Goal: Navigation & Orientation: Find specific page/section

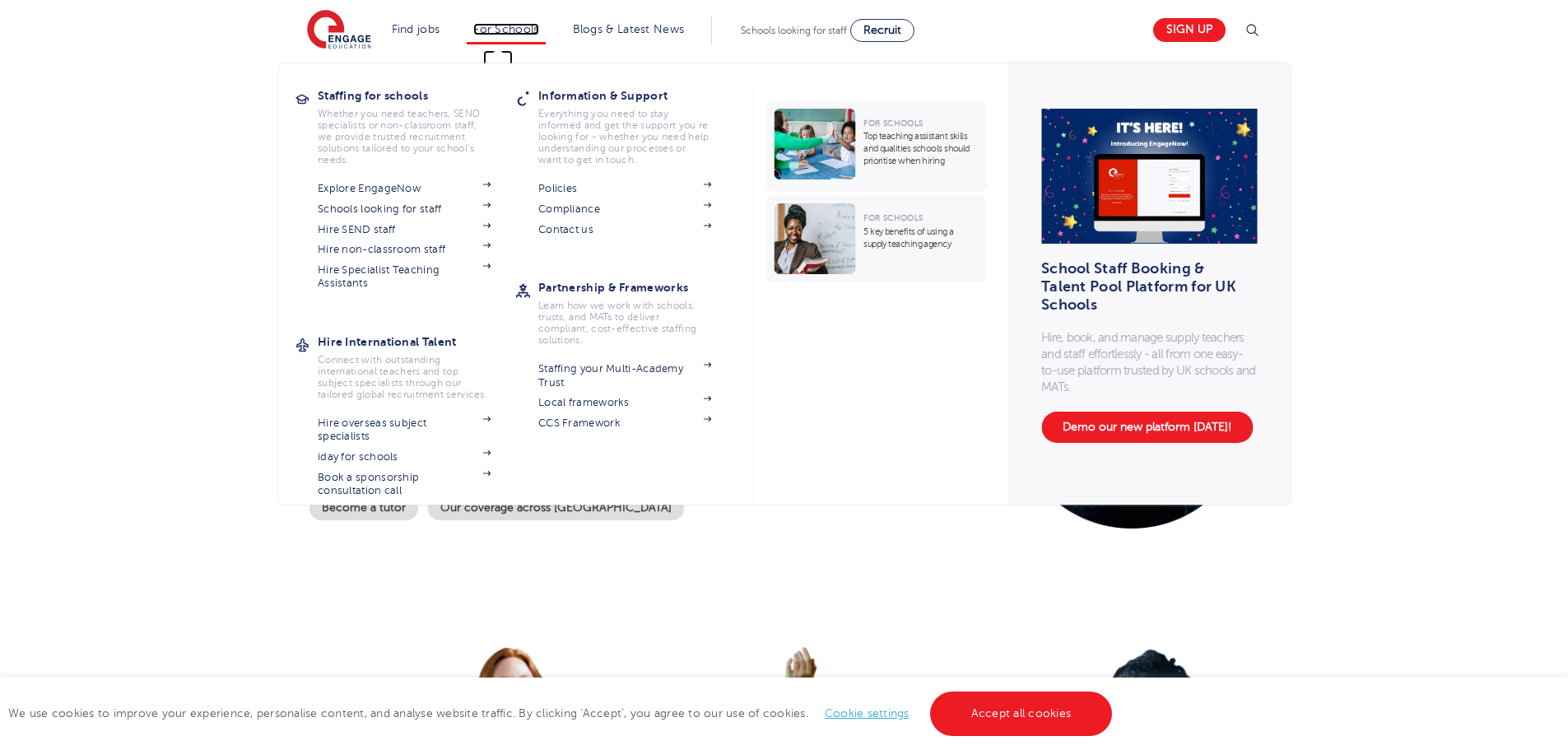
click at [511, 25] on link "For Schools" at bounding box center [506, 29] width 65 height 13
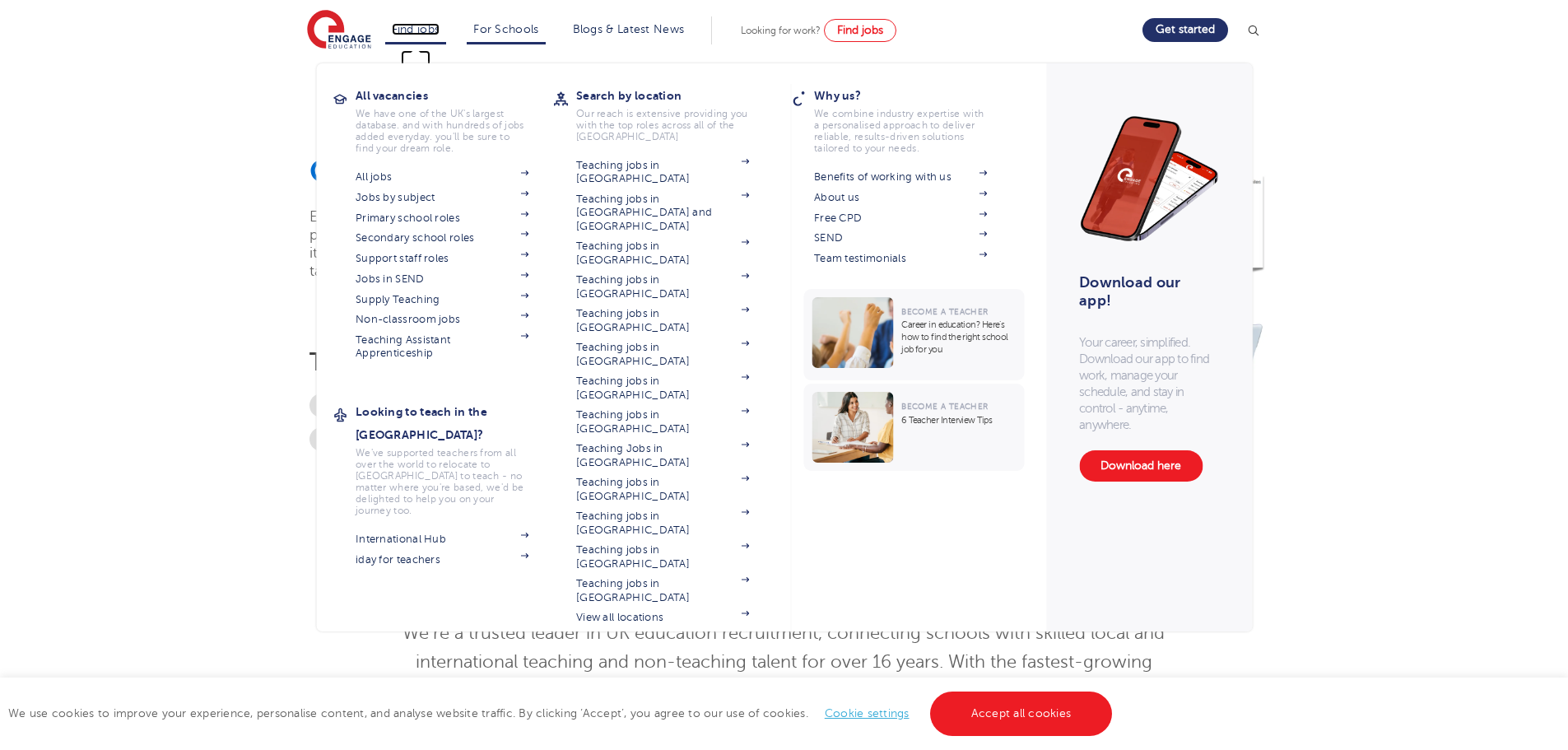
click at [422, 28] on link "Find jobs" at bounding box center [416, 29] width 49 height 13
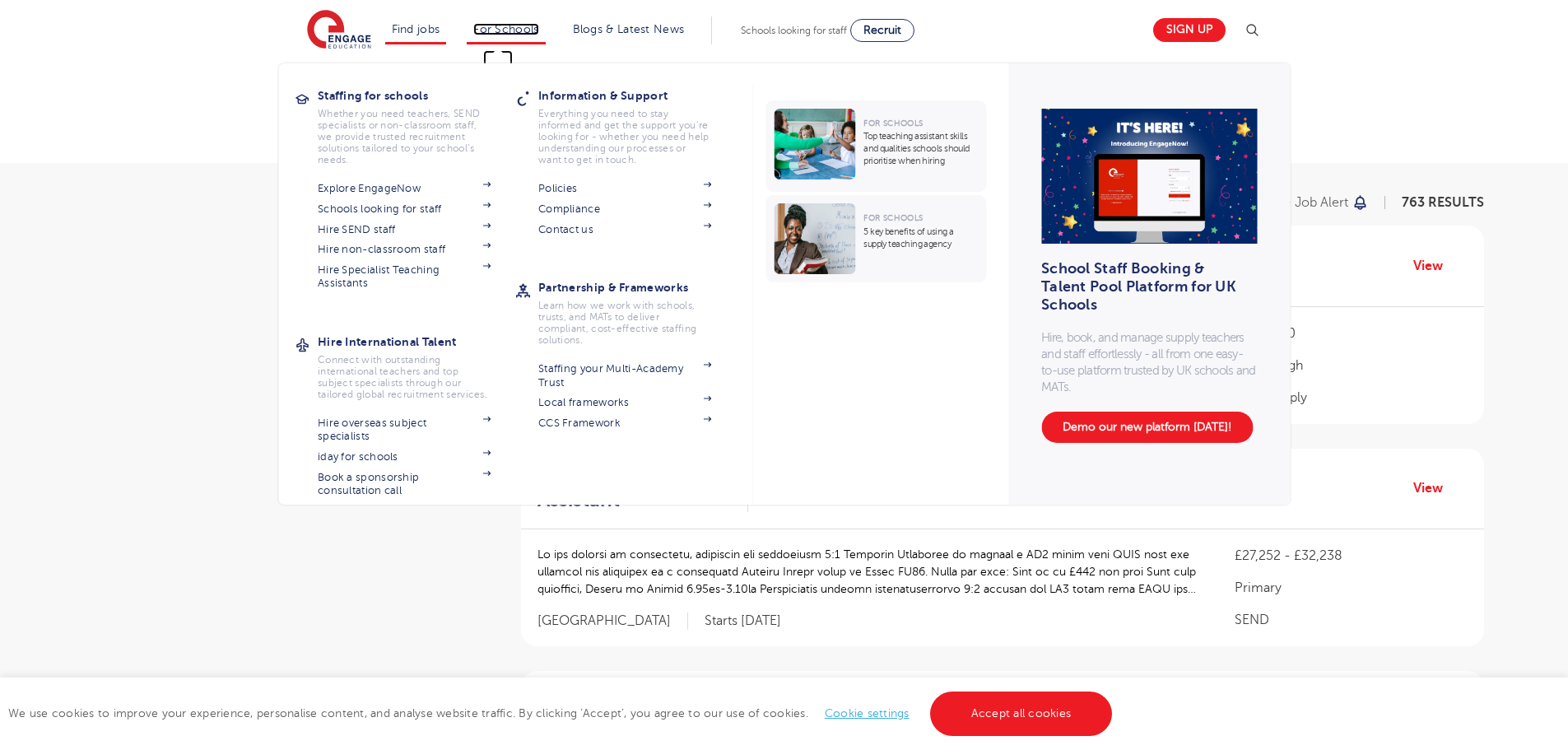
click at [514, 32] on link "For Schools" at bounding box center [506, 29] width 65 height 13
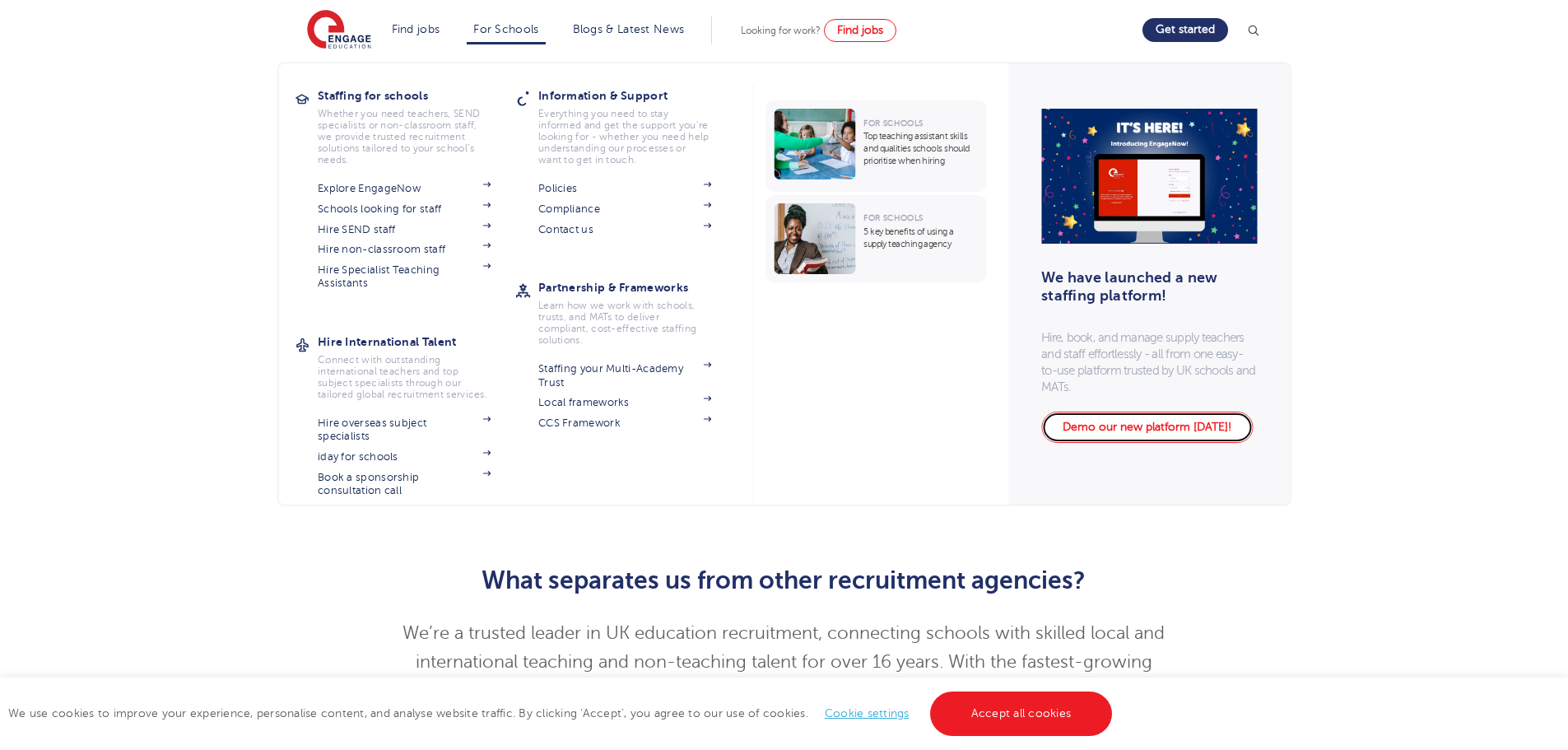
click at [1189, 434] on link "Demo our new platform [DATE]!" at bounding box center [1146, 426] width 212 height 31
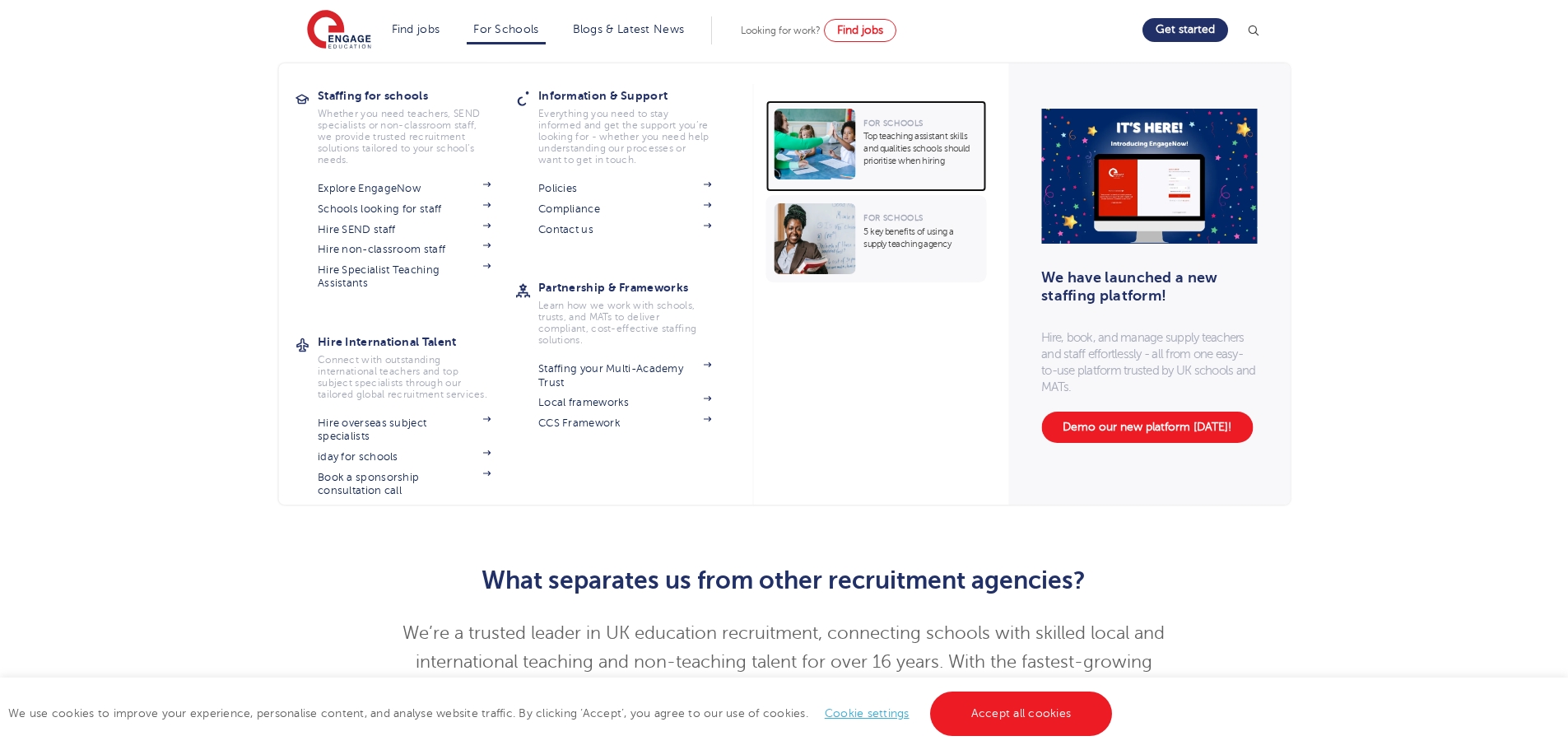
click at [926, 152] on p "Top teaching assistant skills and qualities schools should prioritise when hiri…" at bounding box center [920, 148] width 115 height 37
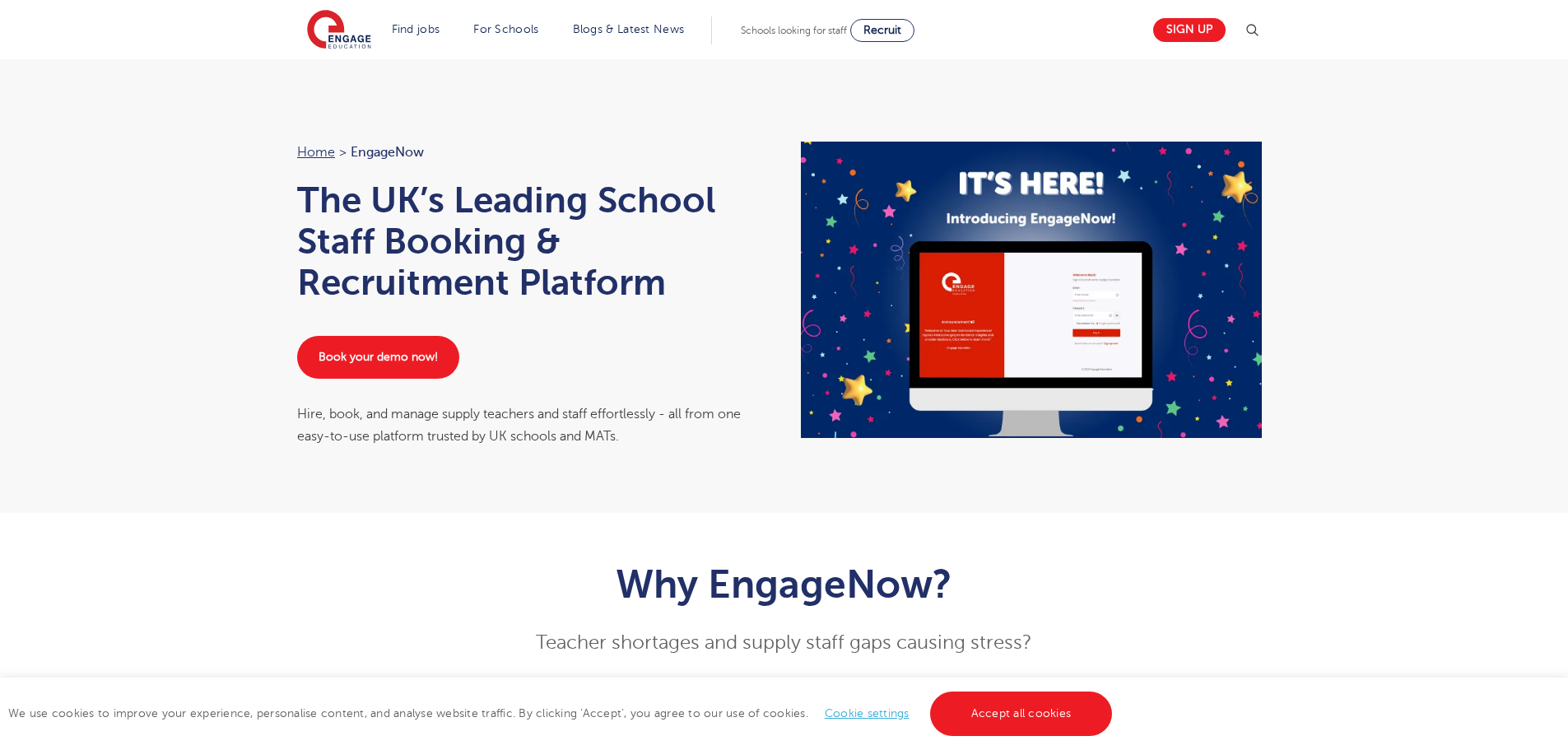
click at [584, 258] on h1 "The UK’s Leading School Staff Booking & Recruitment Platform" at bounding box center [532, 240] width 470 height 123
click at [341, 19] on img at bounding box center [339, 30] width 64 height 41
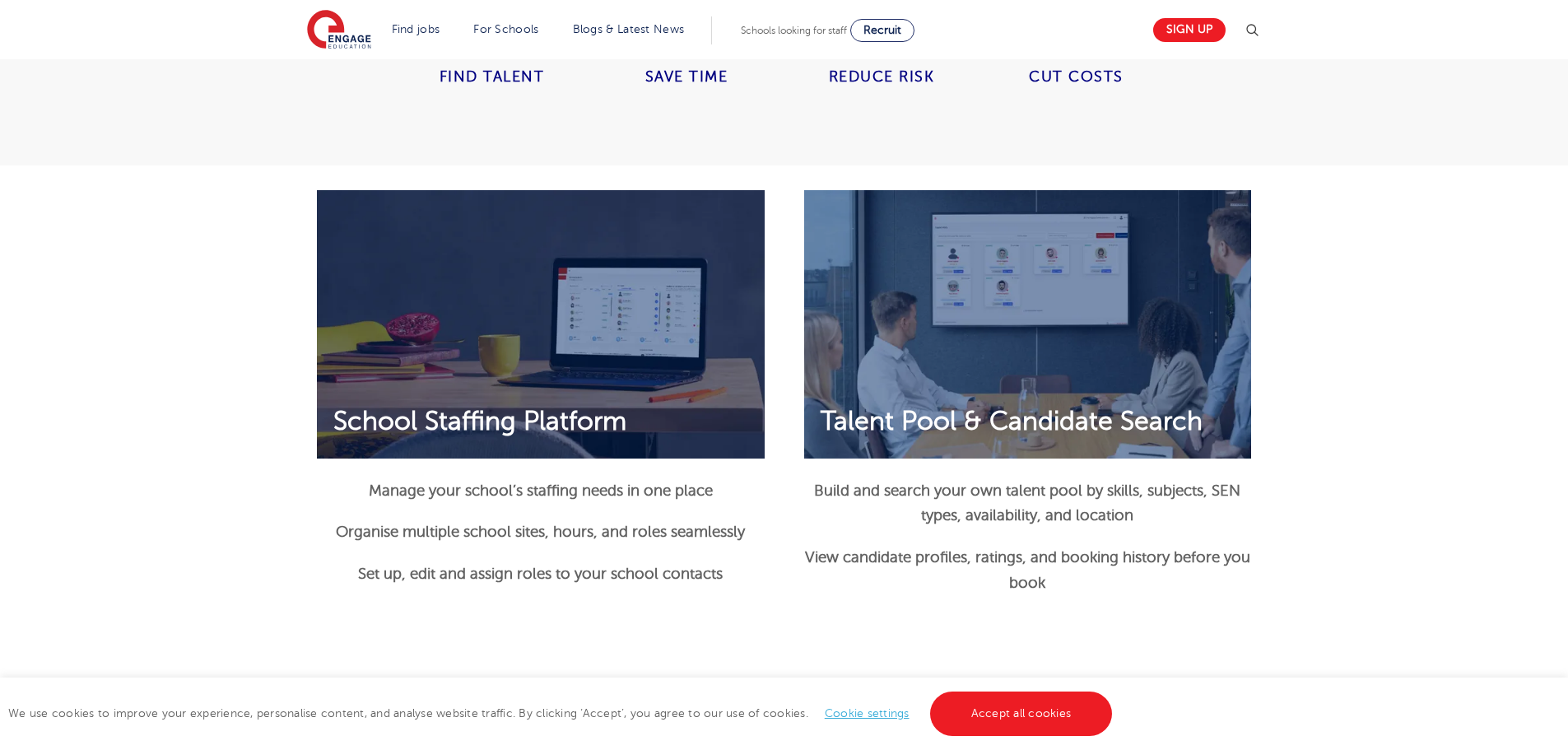
scroll to position [1317, 0]
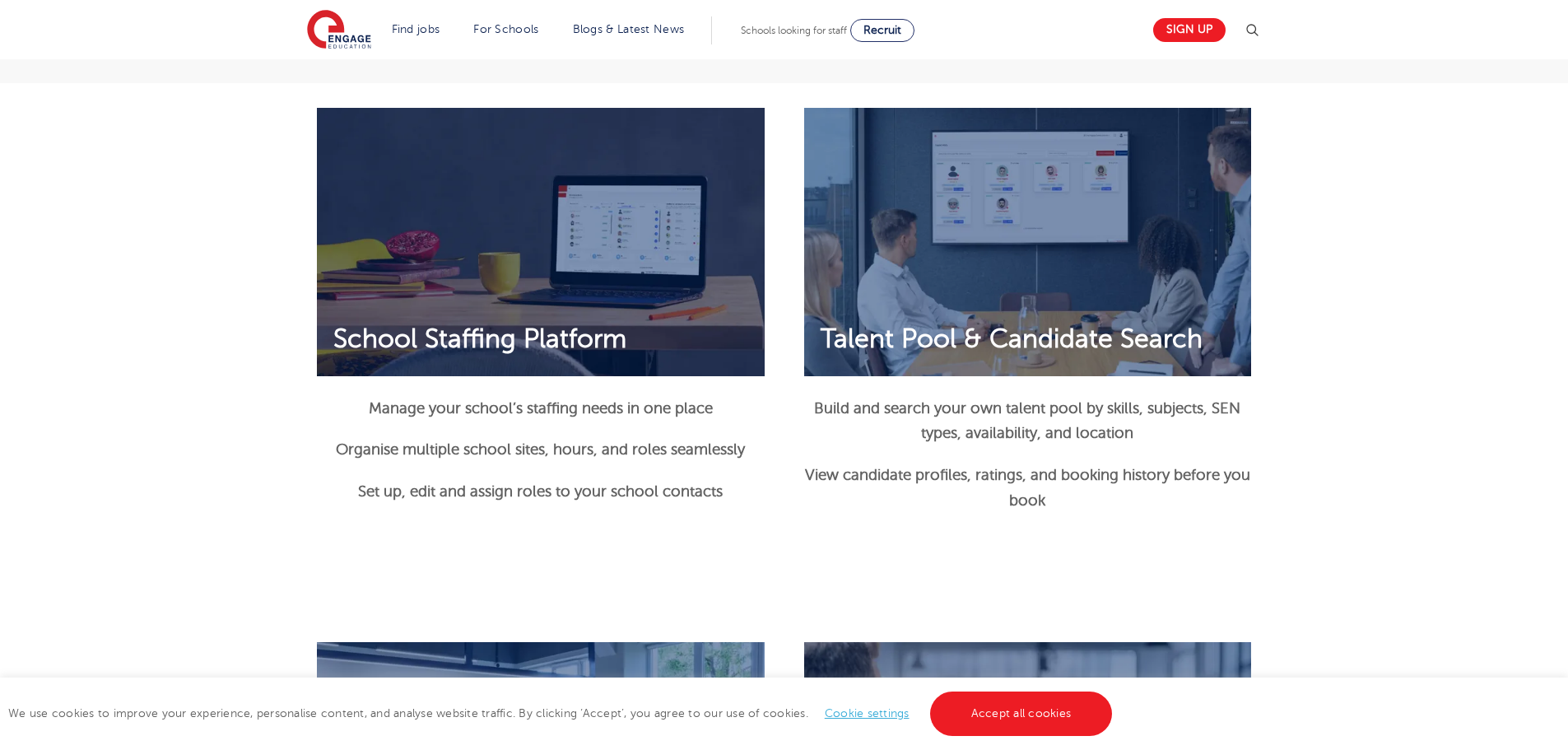
click at [1064, 319] on img at bounding box center [1027, 242] width 448 height 268
click at [1037, 473] on span "View candidate profiles, ratings, and booking history before you book" at bounding box center [1027, 487] width 445 height 42
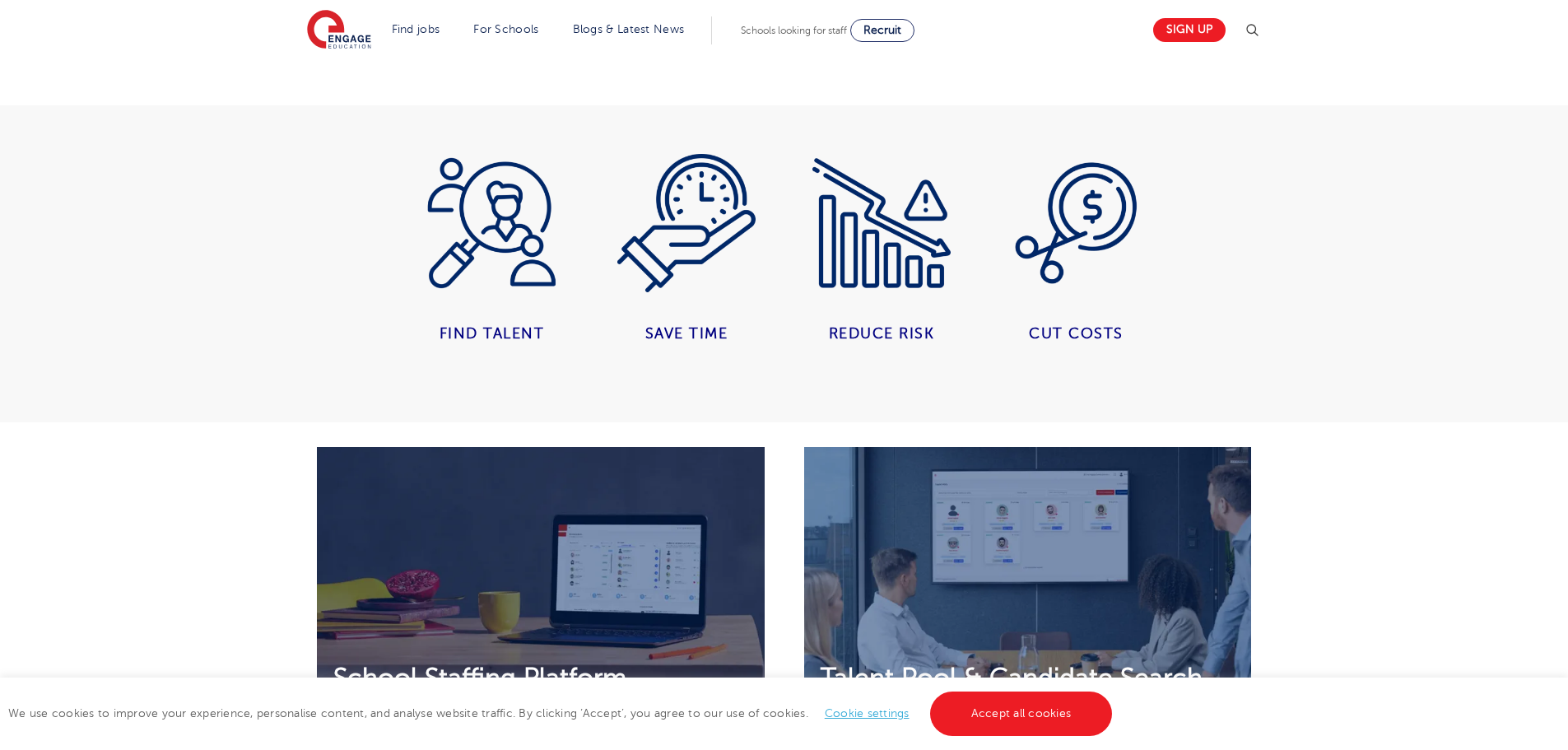
scroll to position [896, 0]
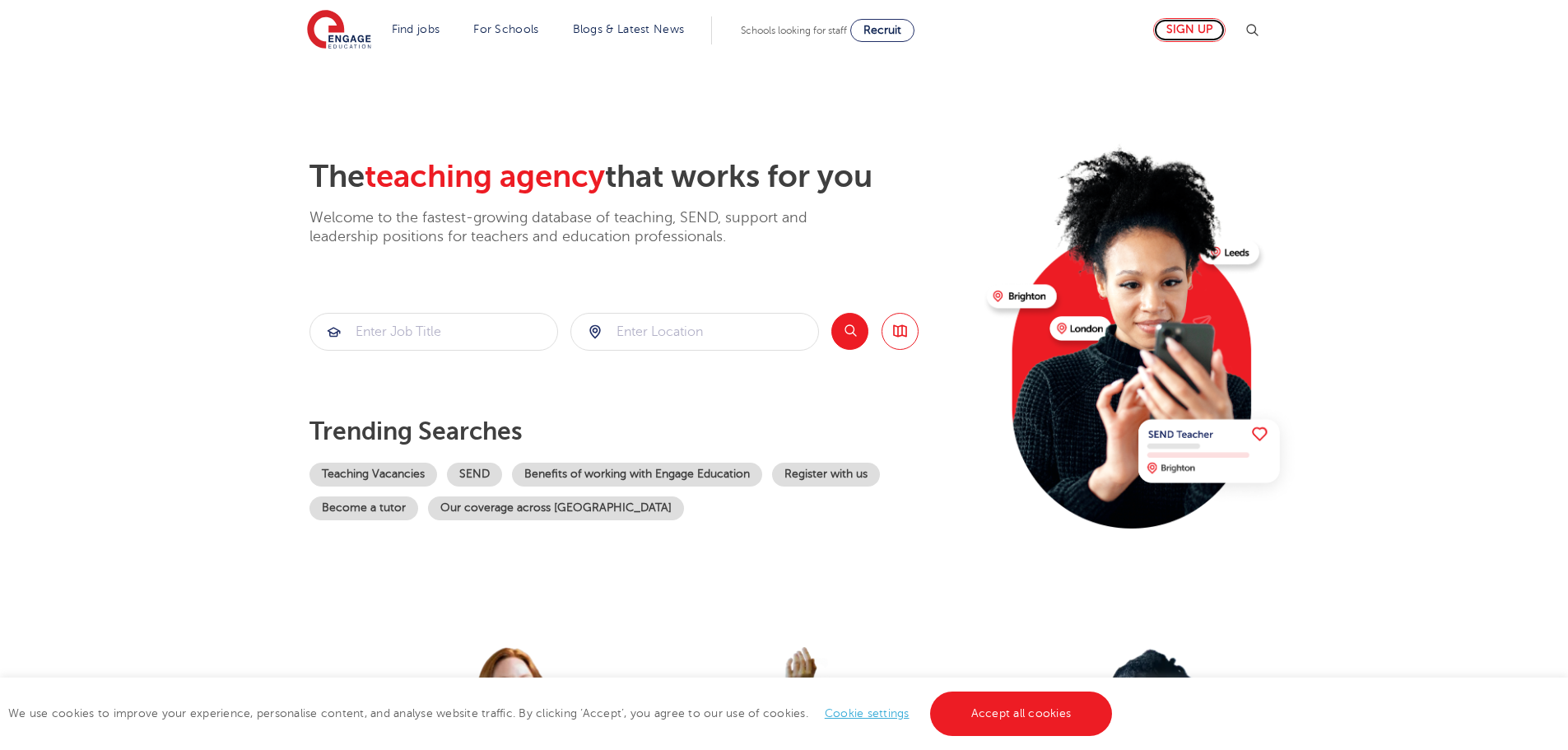
click at [1199, 33] on link "Sign up" at bounding box center [1189, 30] width 73 height 24
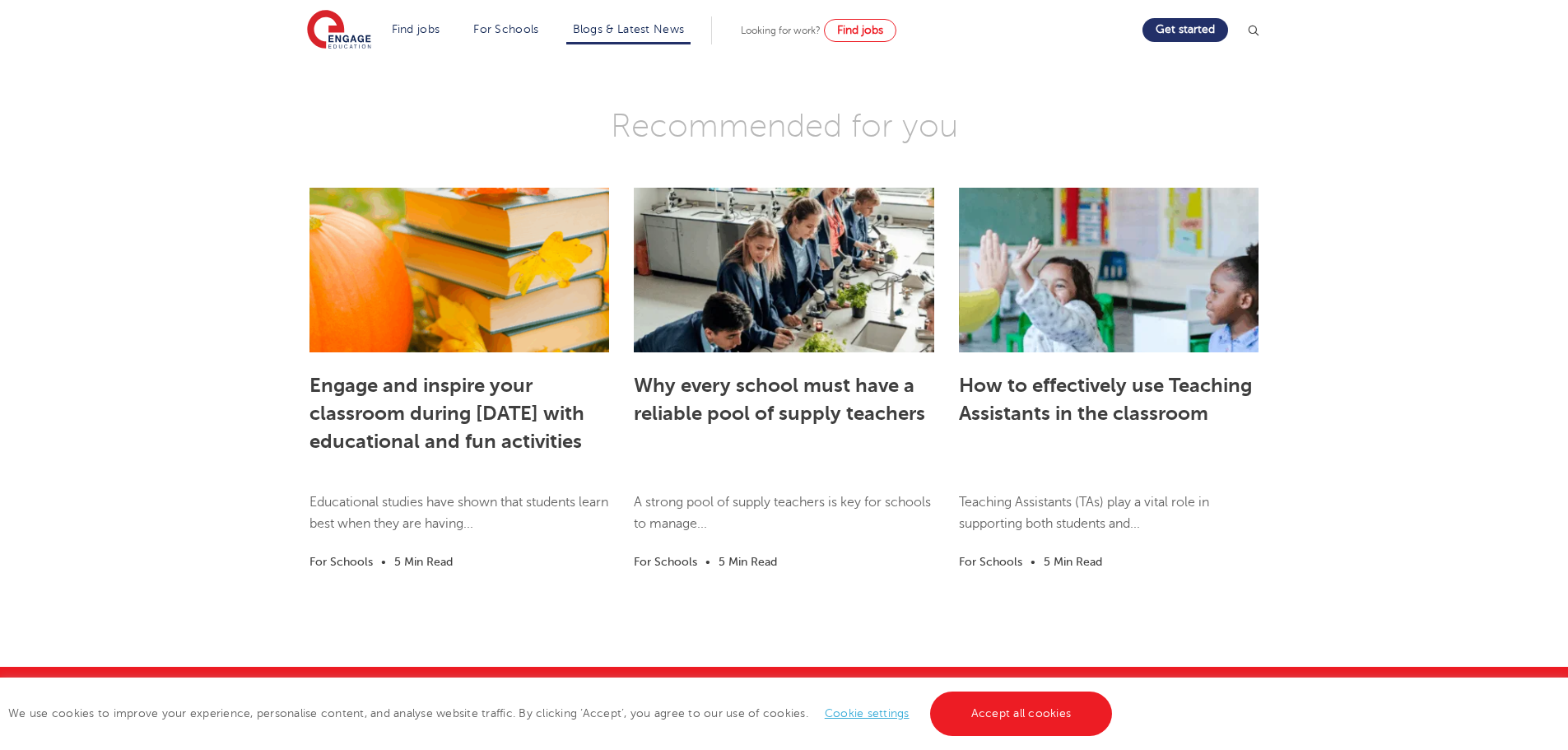
scroll to position [2874, 0]
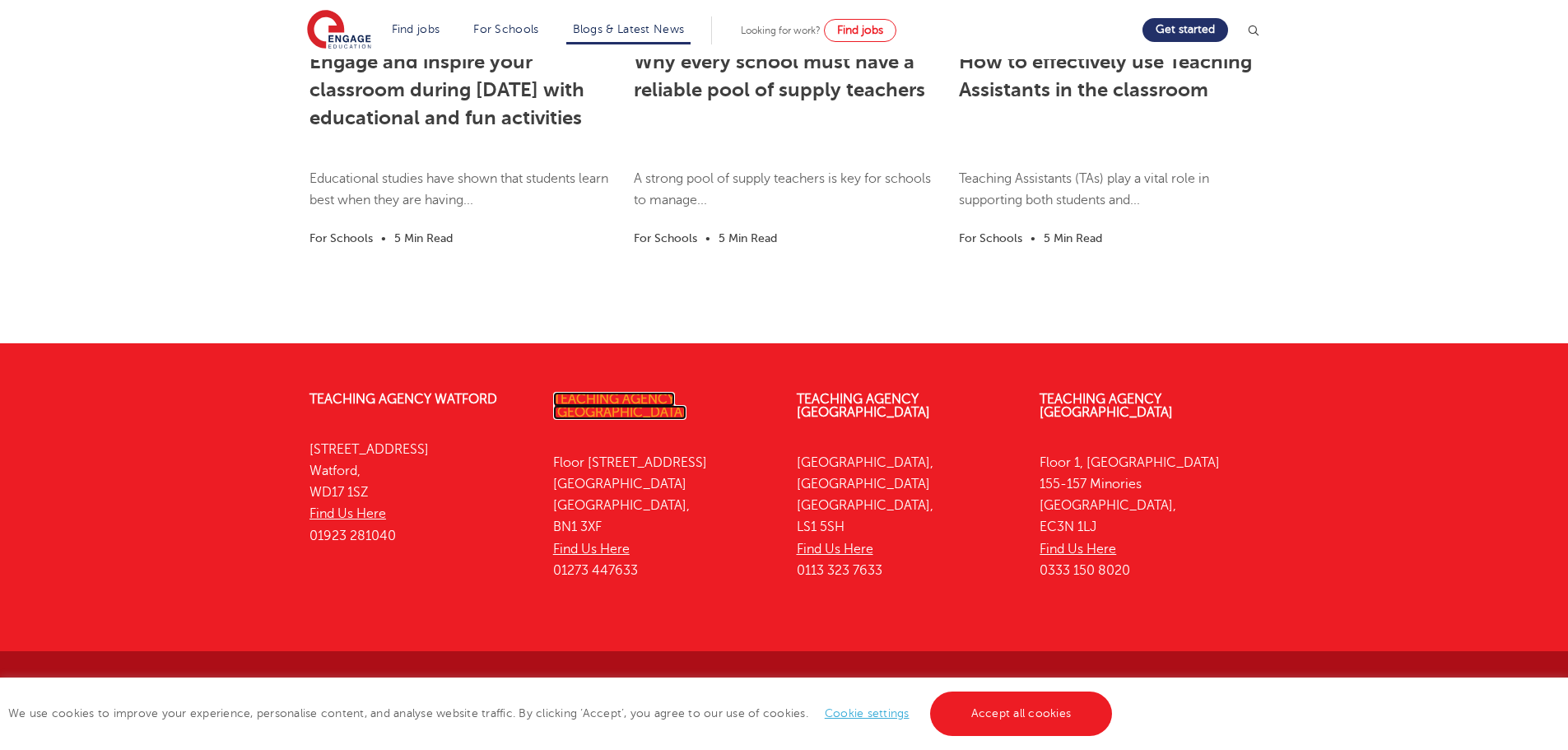
click at [649, 401] on link "Teaching Agency [GEOGRAPHIC_DATA]" at bounding box center [619, 405] width 133 height 28
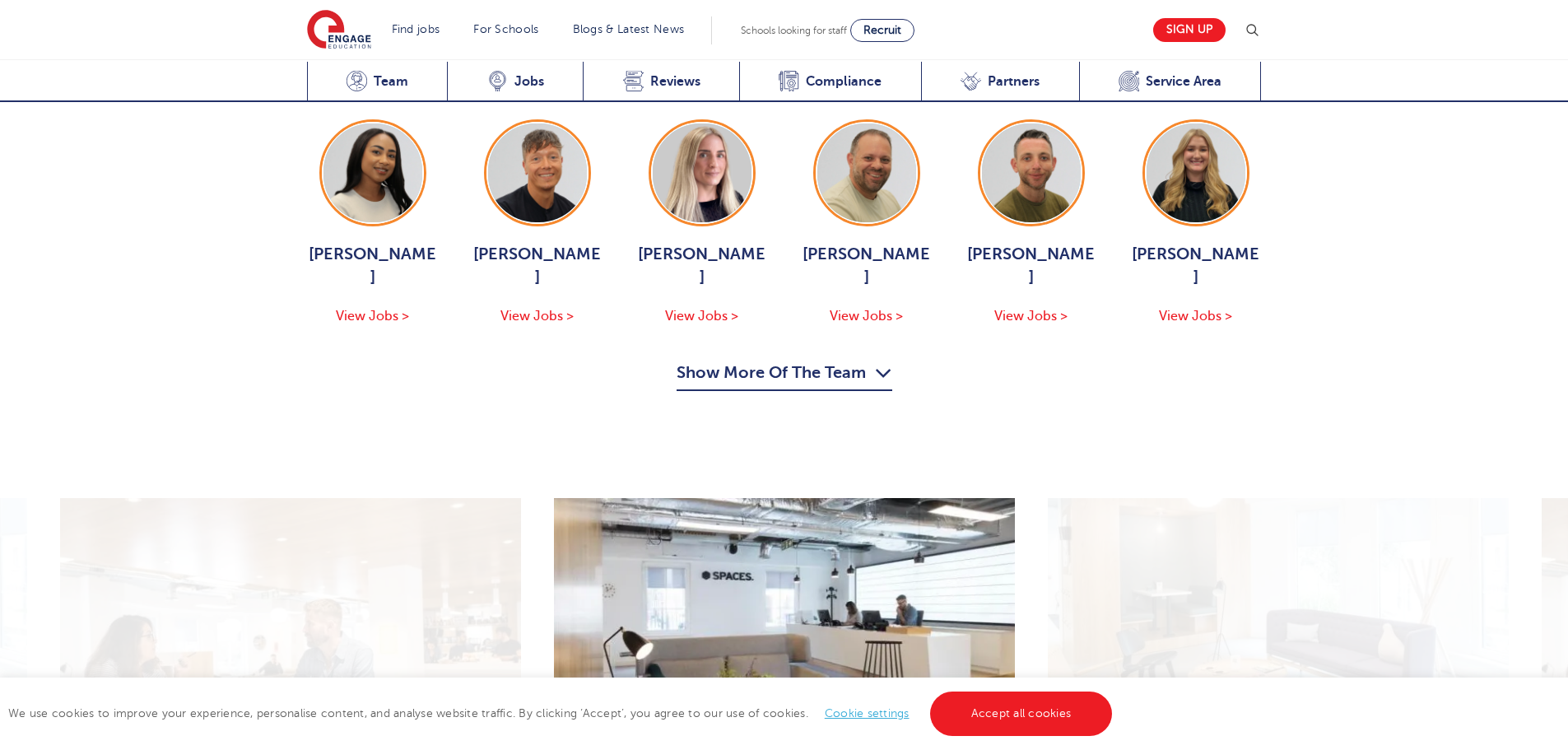
scroll to position [1564, 0]
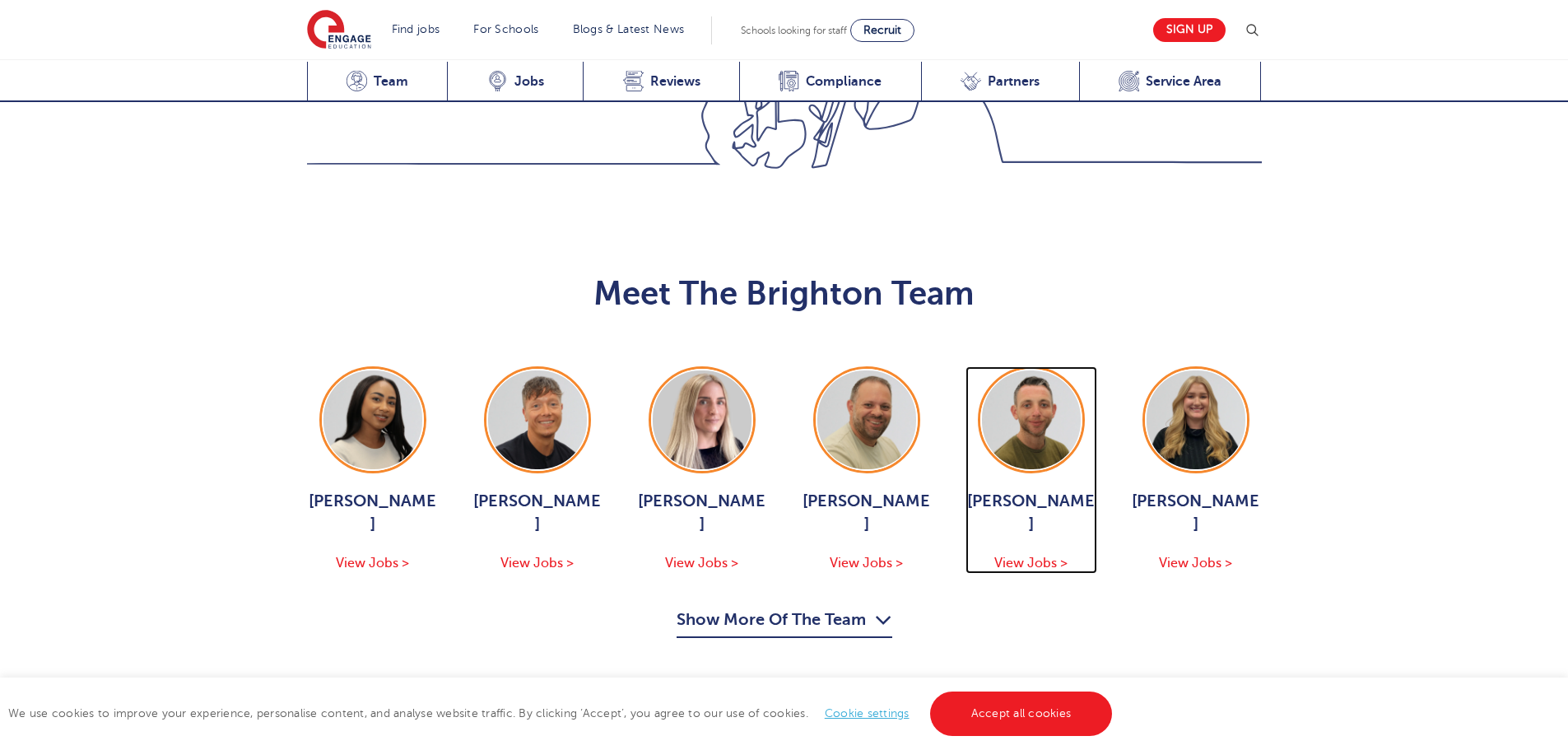
click at [1035, 556] on span "View Jobs >" at bounding box center [1030, 563] width 73 height 15
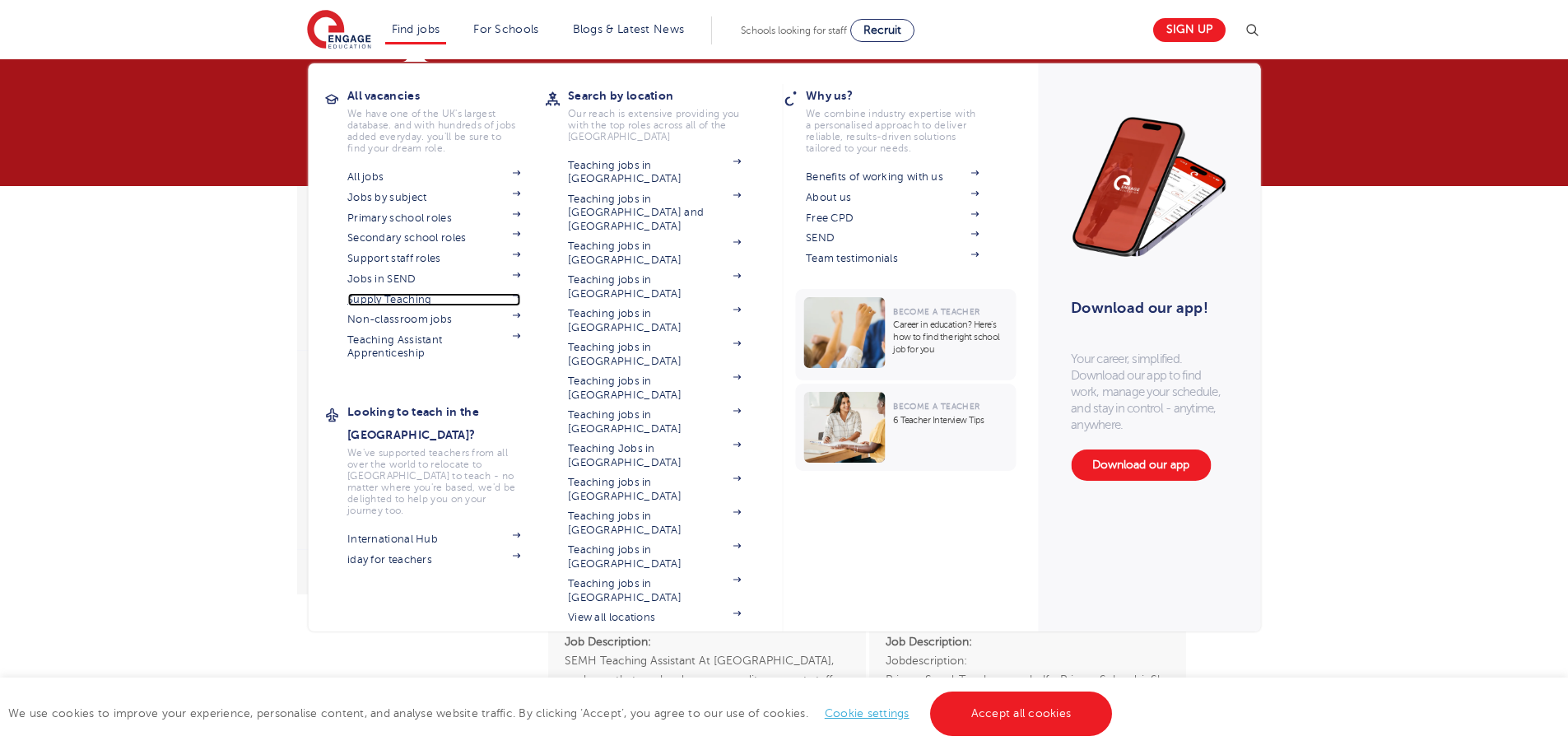
click at [383, 300] on link "Supply Teaching" at bounding box center [434, 300] width 172 height 13
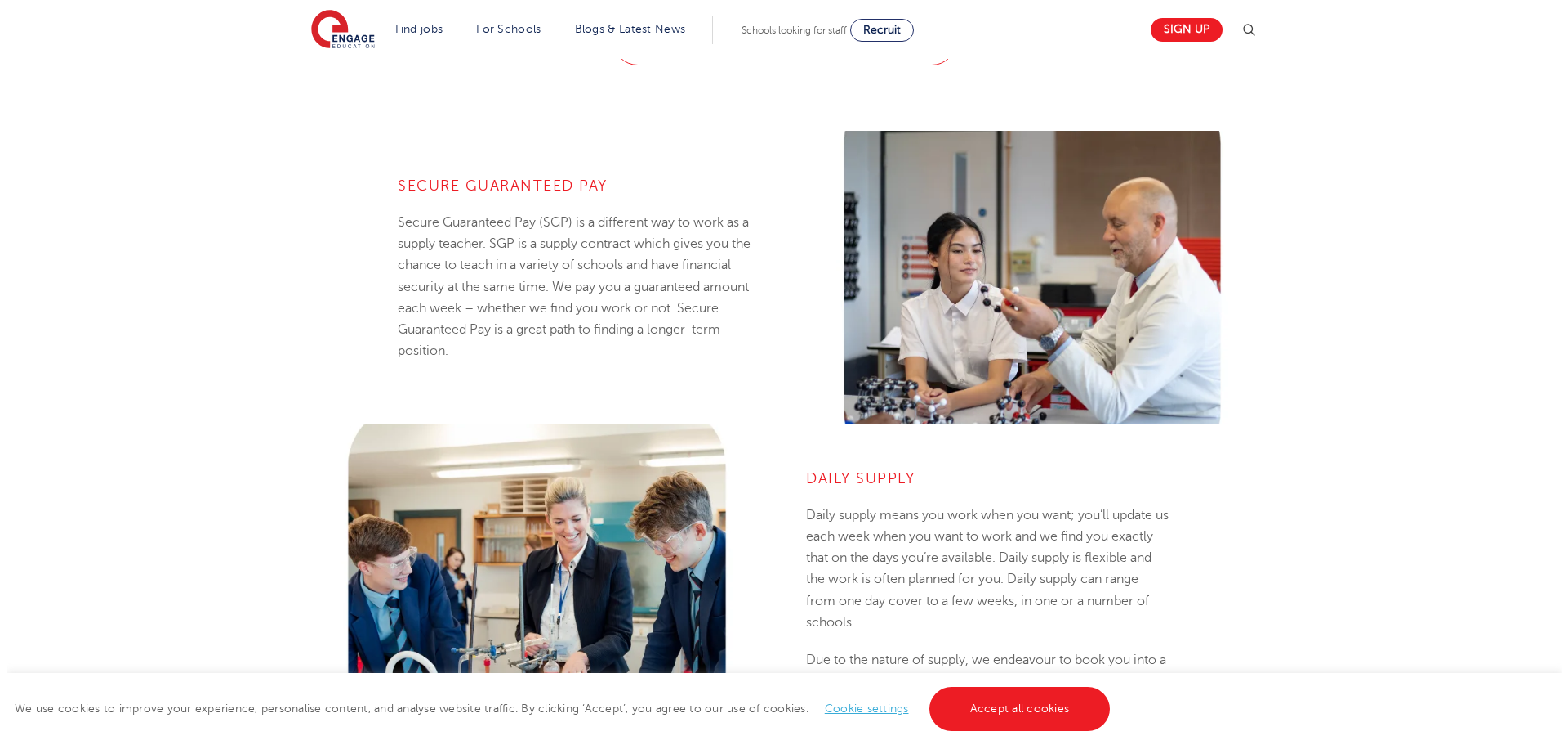
scroll to position [654, 0]
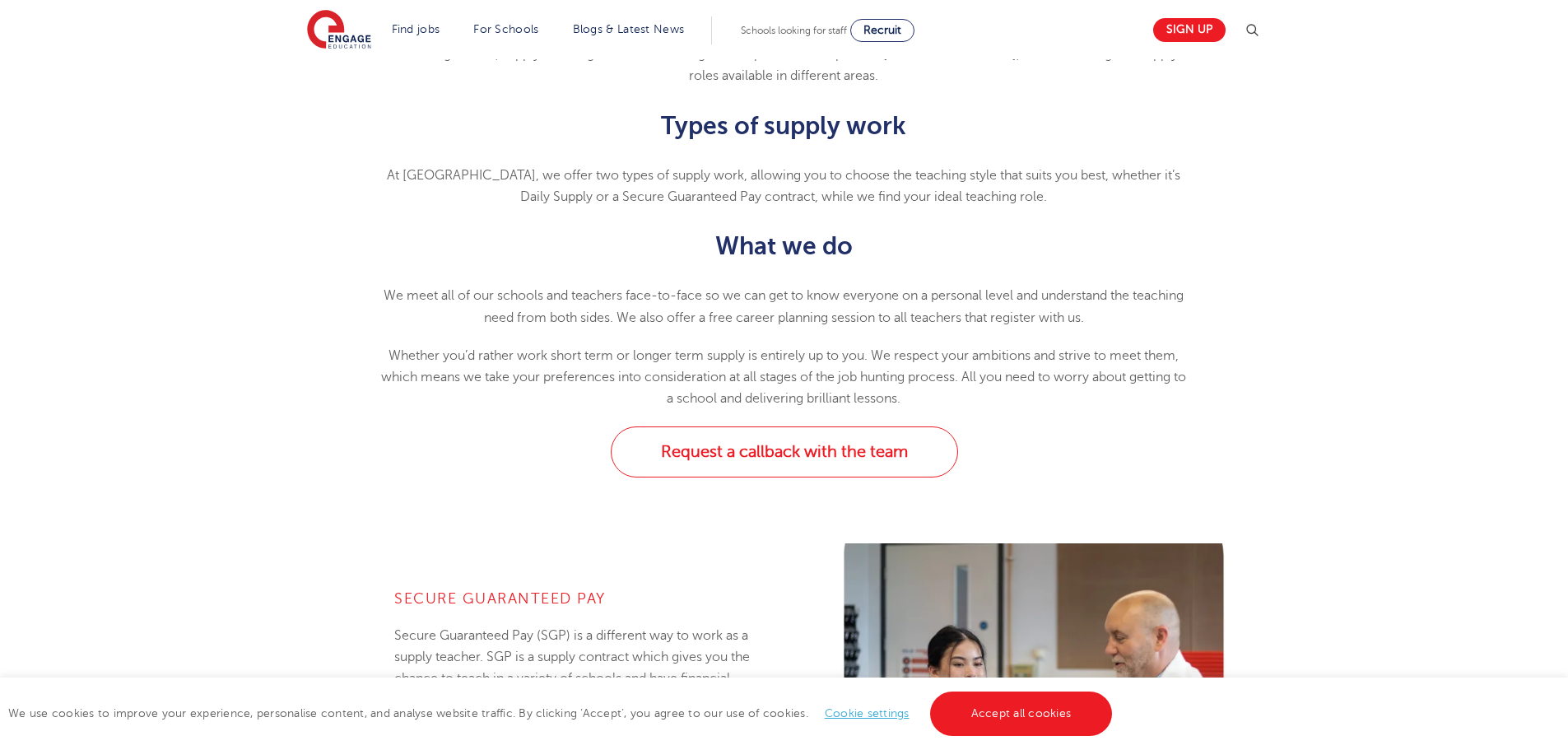
click at [1260, 28] on img at bounding box center [1252, 31] width 20 height 20
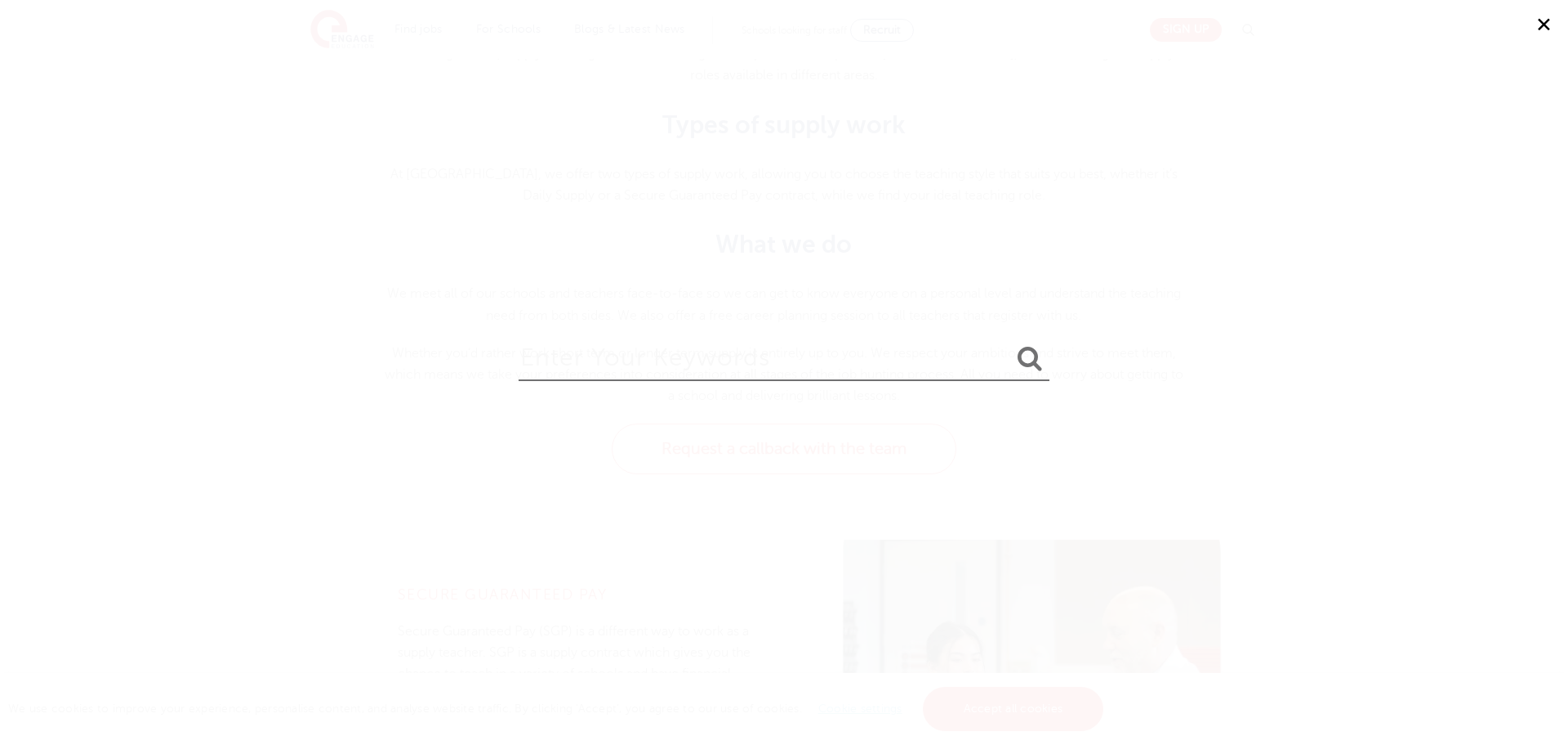
click at [714, 333] on input "search" at bounding box center [784, 354] width 531 height 53
type input "signin"
click at [1010, 344] on button "submit" at bounding box center [1030, 359] width 39 height 30
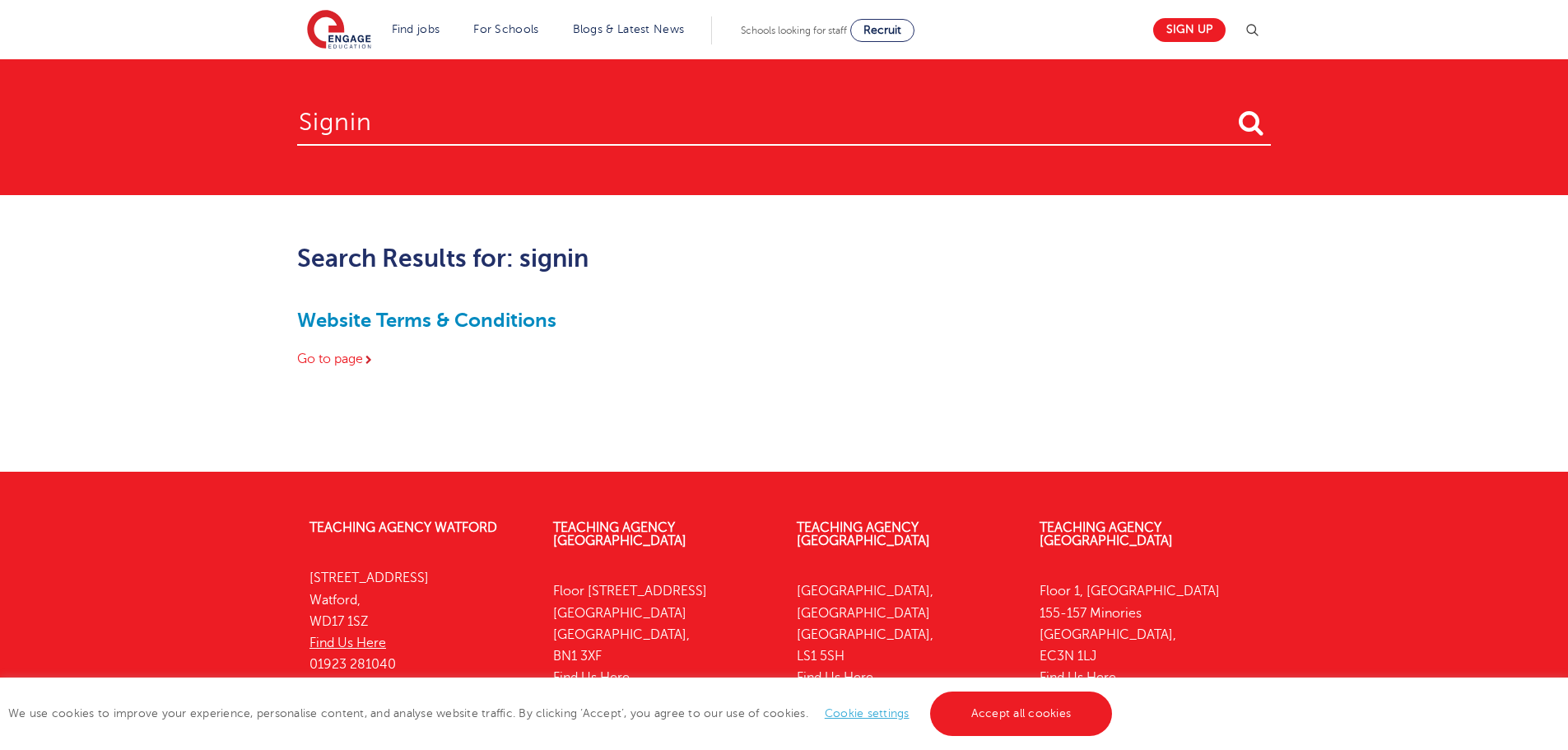
scroll to position [129, 0]
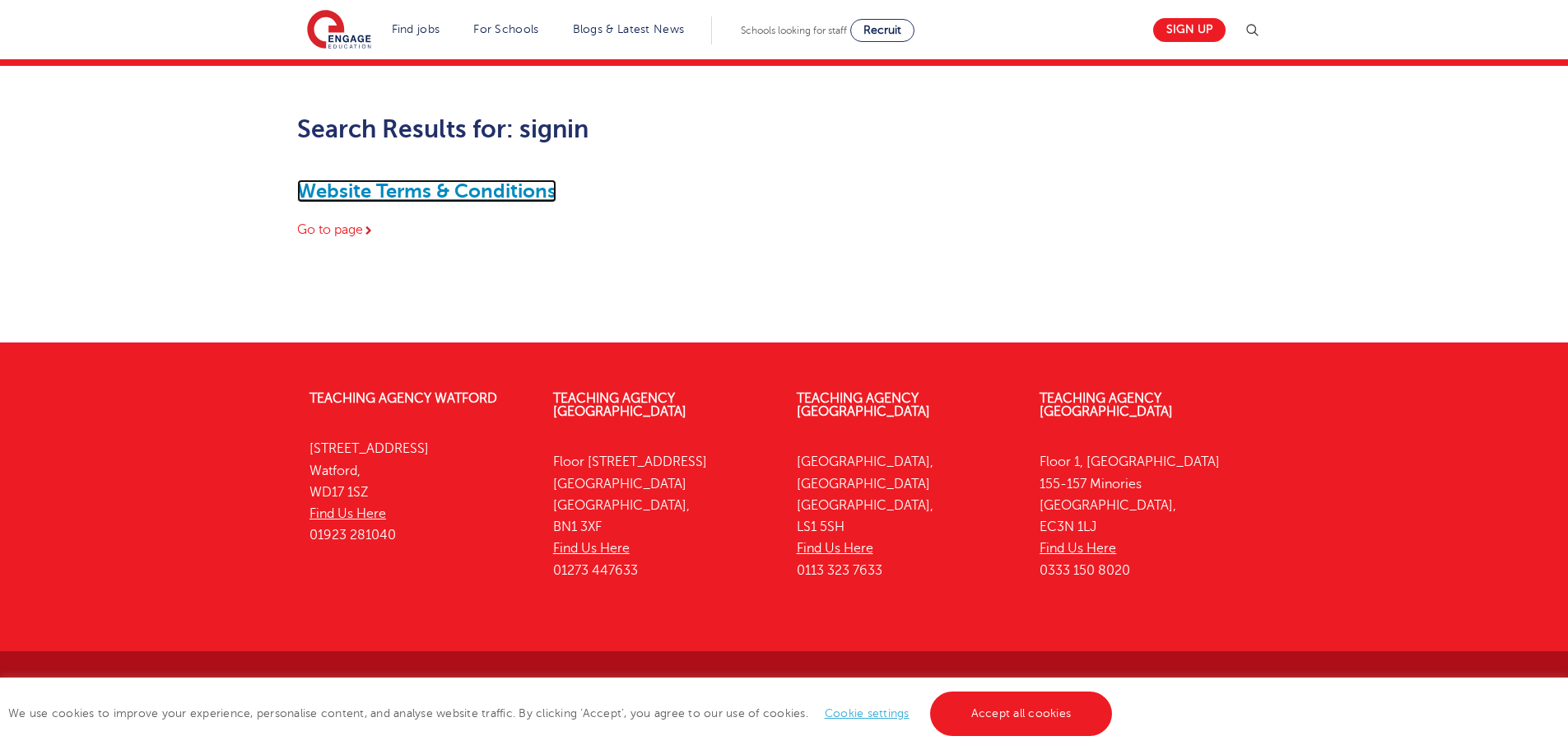
click at [422, 193] on link "Website Terms & Conditions" at bounding box center [427, 191] width 260 height 23
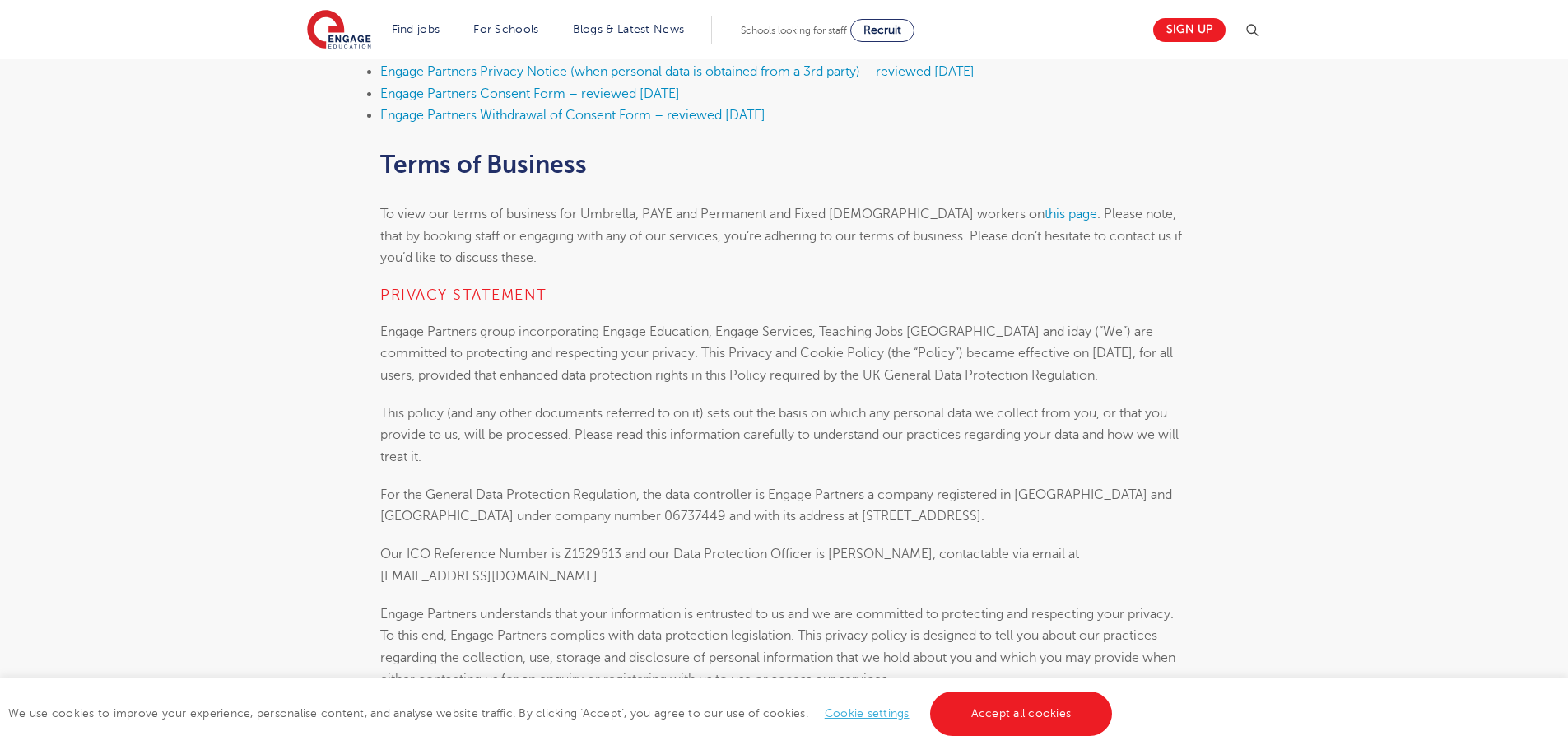
scroll to position [576, 0]
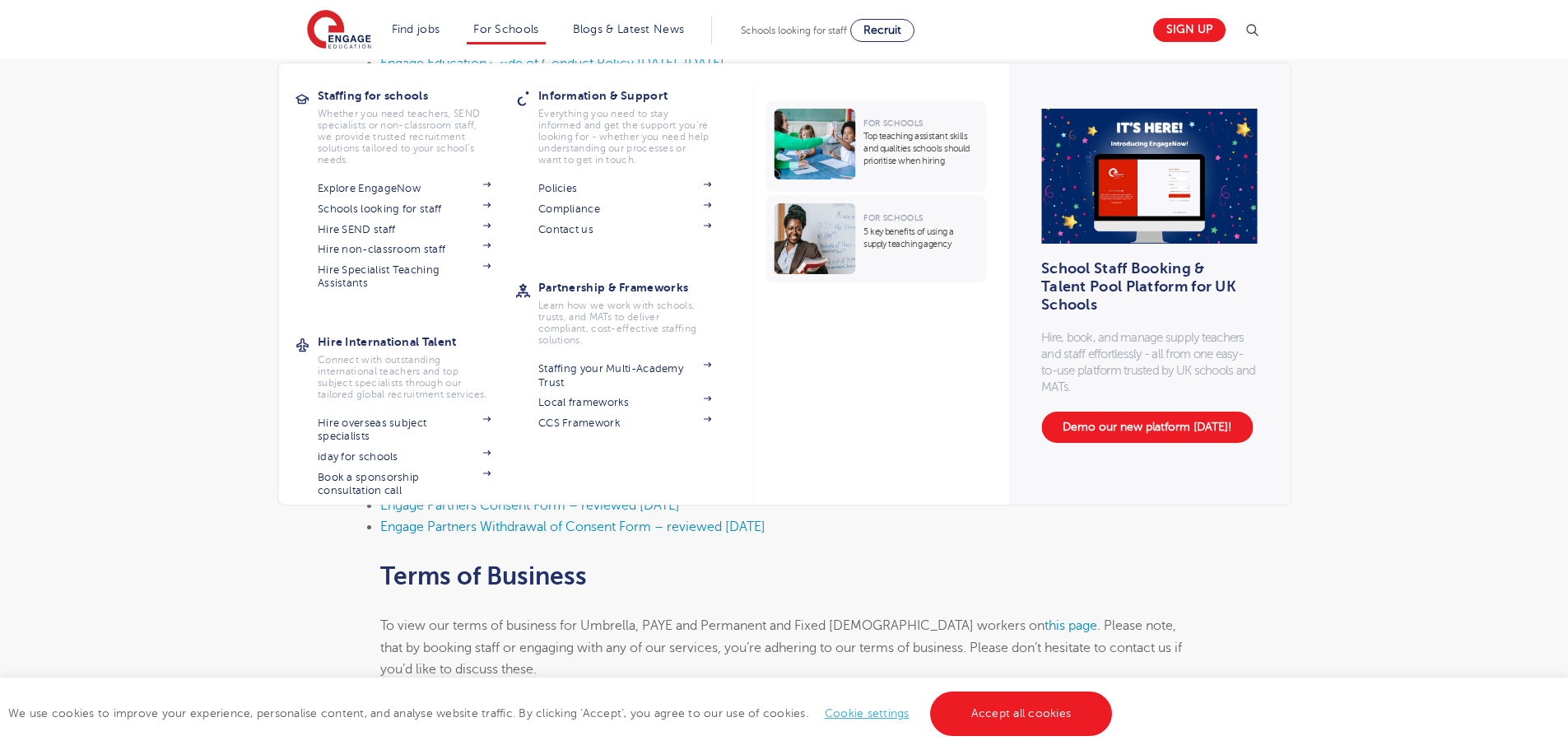
click at [510, 23] on li "For Schools Staffing for schools Whether you need teachers, SEND specialists or…" at bounding box center [505, 30] width 78 height 28
click at [396, 229] on link "Hire SEND staff" at bounding box center [404, 229] width 172 height 13
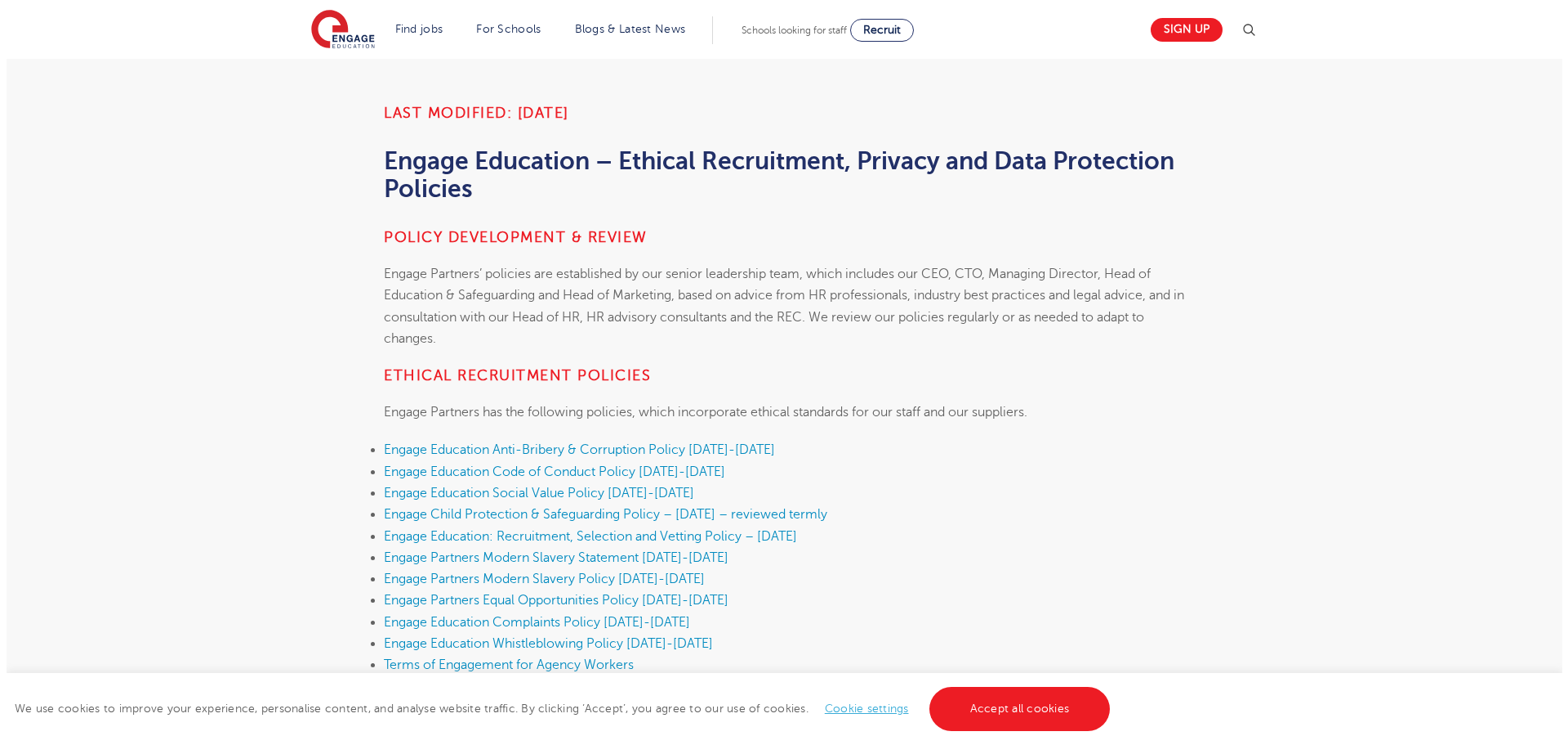
scroll to position [0, 0]
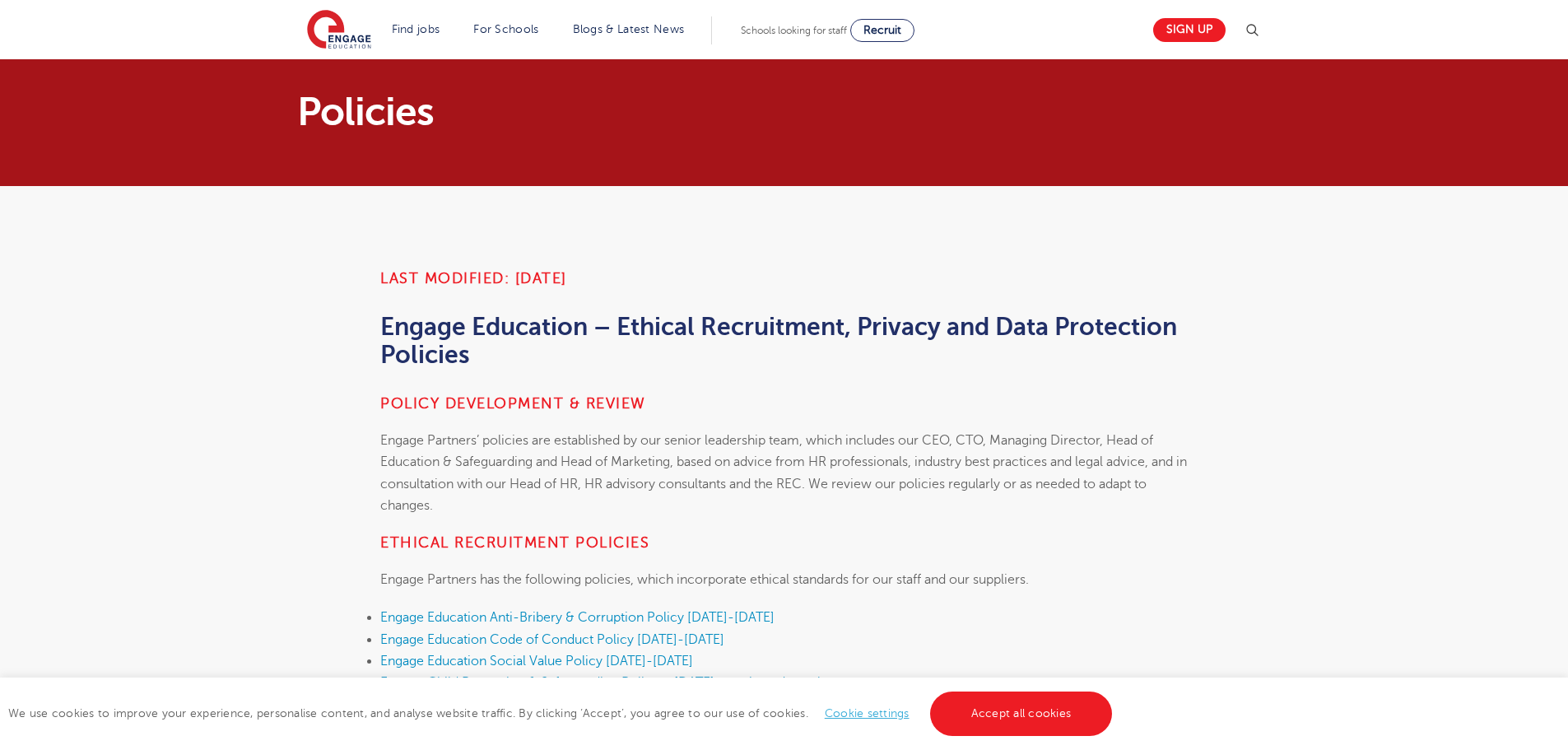
click at [1260, 27] on img at bounding box center [1252, 31] width 20 height 20
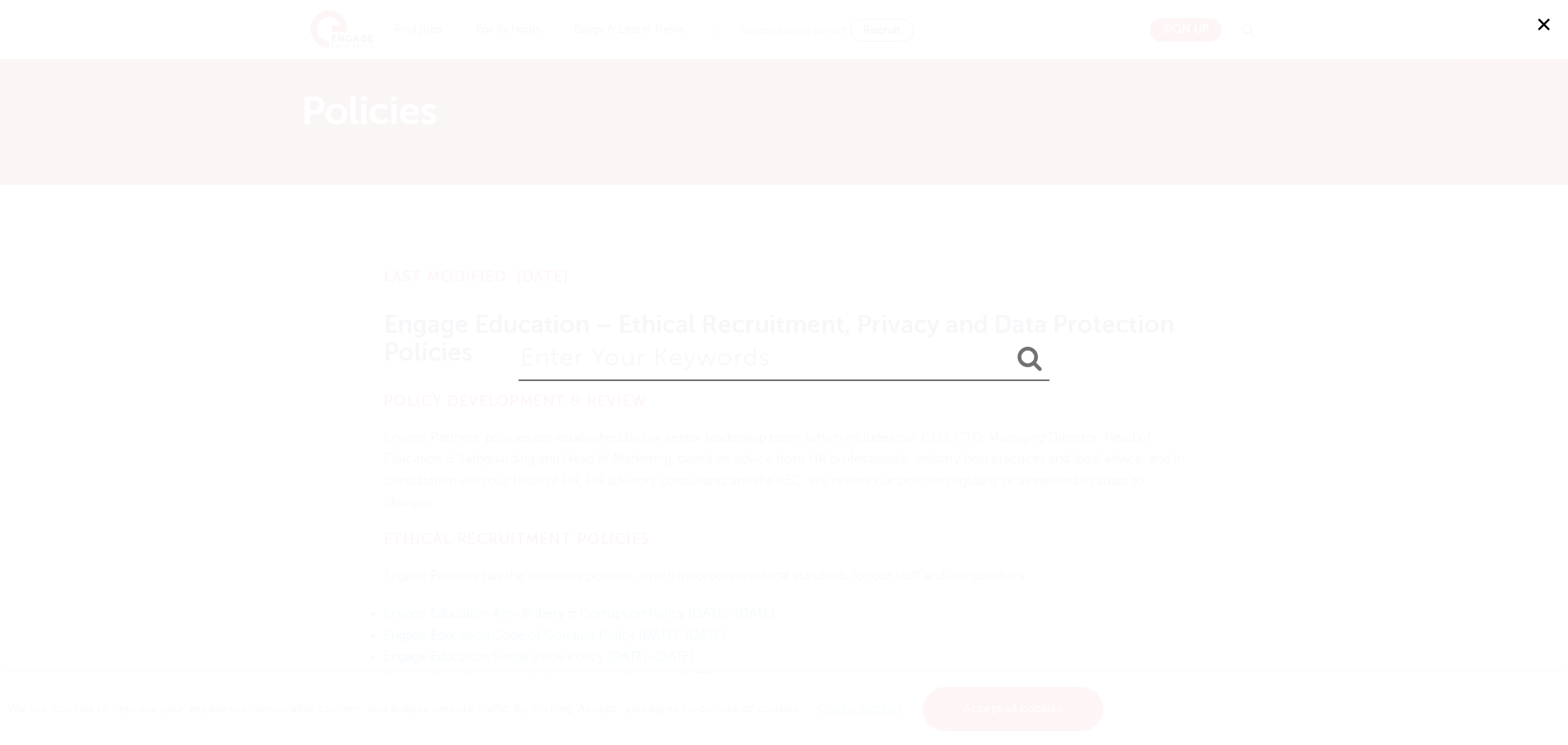
click at [651, 361] on input "search" at bounding box center [784, 354] width 531 height 53
type input "engage talent pool"
click at [1010, 344] on button "submit" at bounding box center [1030, 359] width 39 height 30
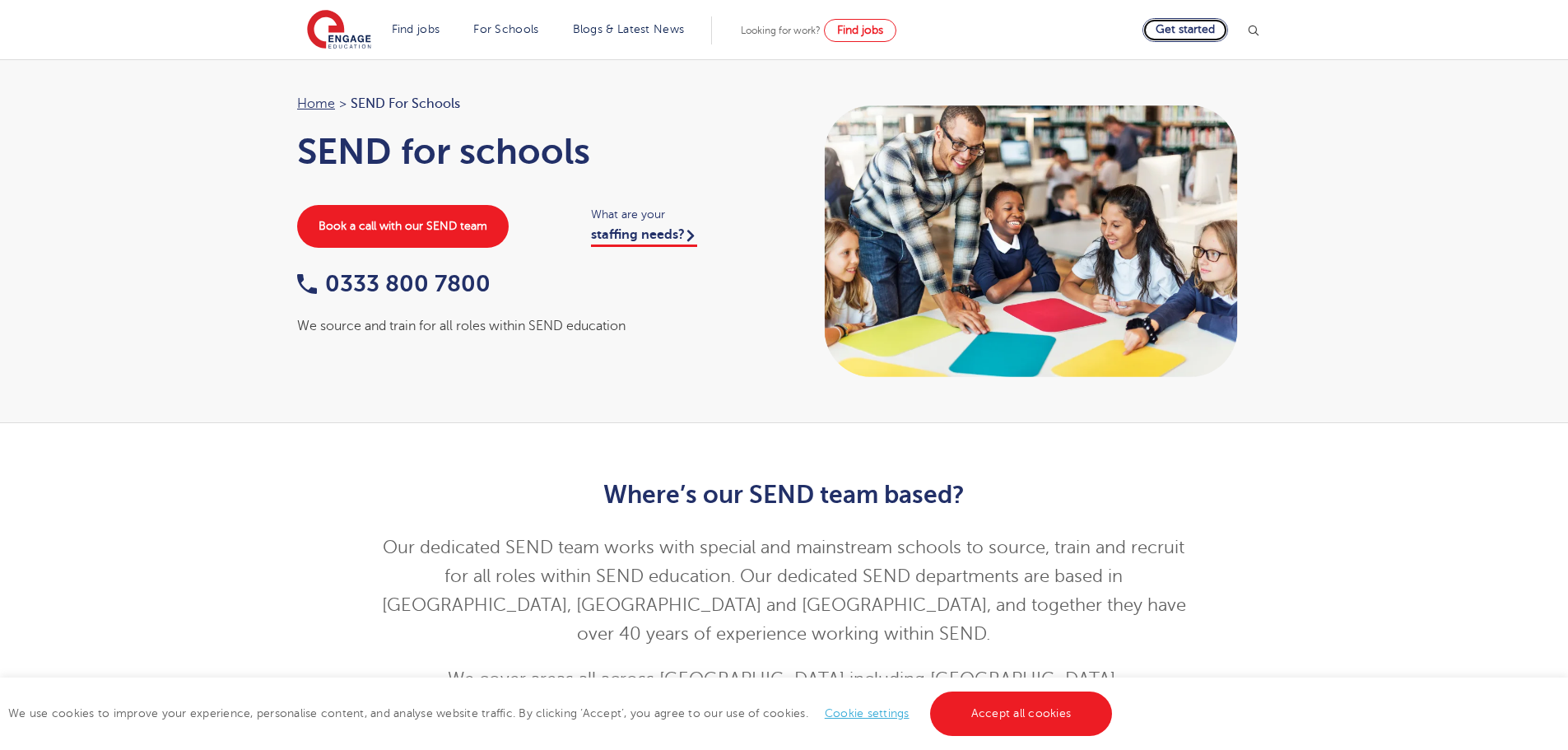
click at [1193, 30] on link "Get started" at bounding box center [1185, 30] width 85 height 24
click at [342, 36] on img at bounding box center [339, 30] width 64 height 41
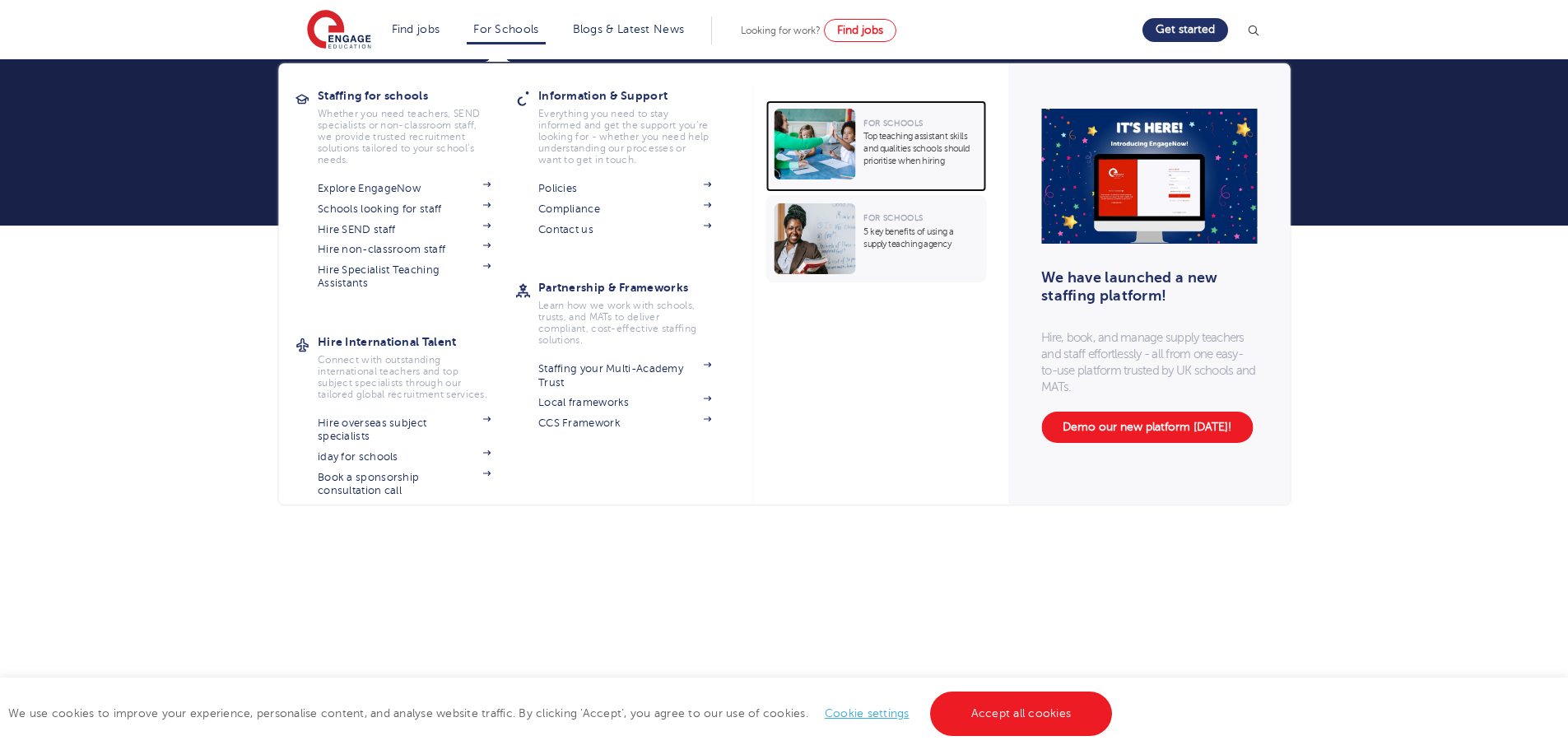
click at [861, 157] on div "For Schools Top teaching assistant skills and qualities schools should prioriti…" at bounding box center [916, 146] width 122 height 74
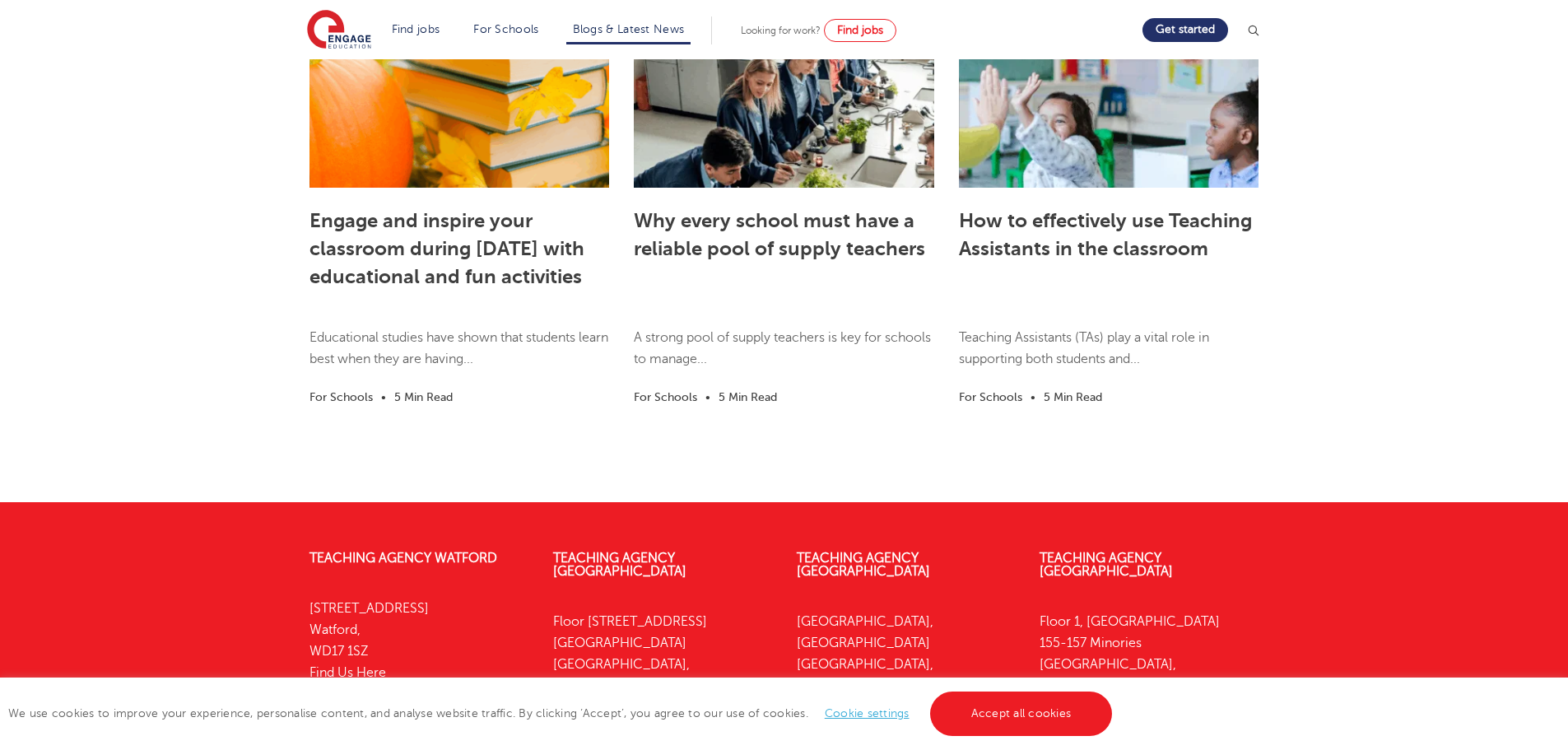
scroll to position [2874, 0]
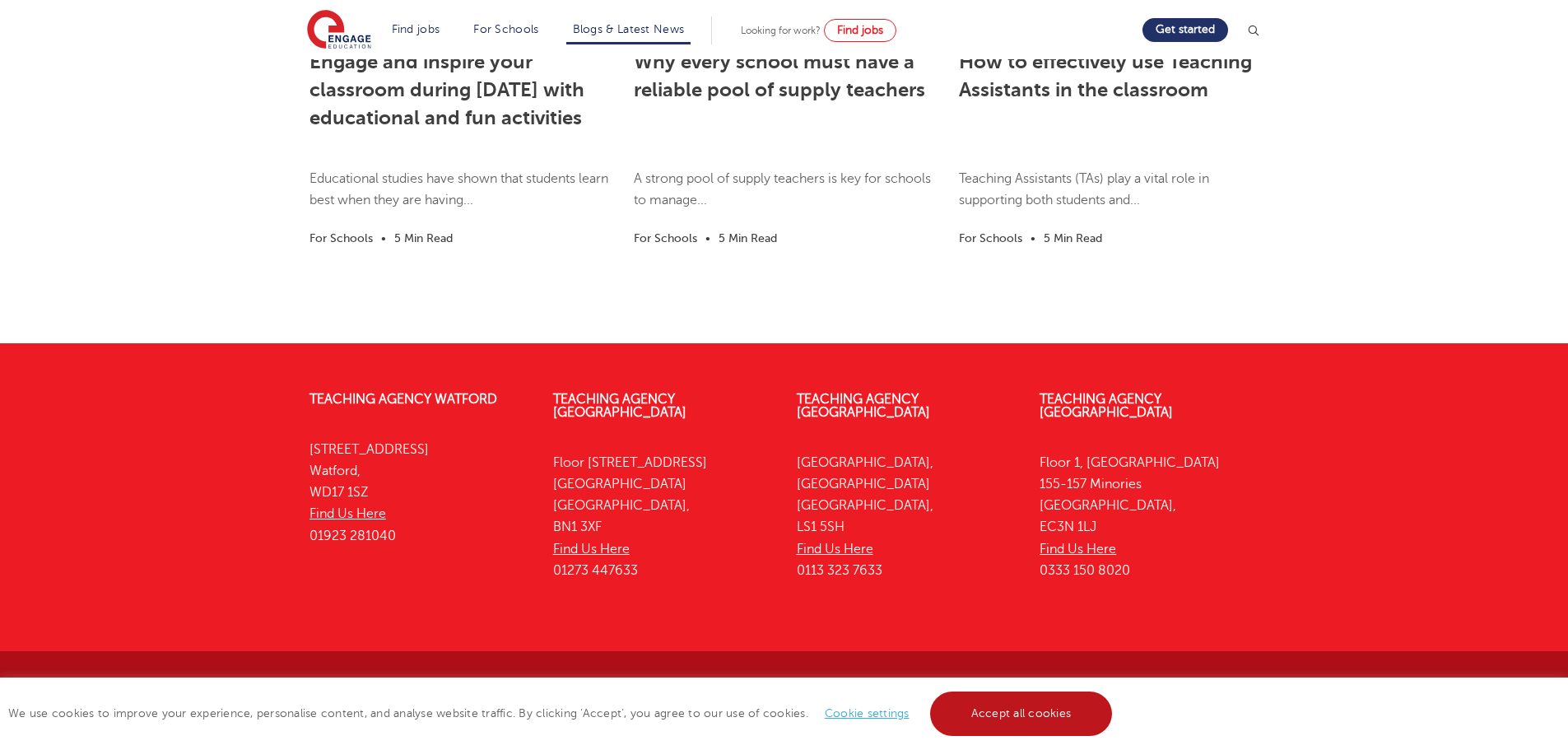
click at [986, 716] on link "Accept all cookies" at bounding box center [1021, 713] width 183 height 44
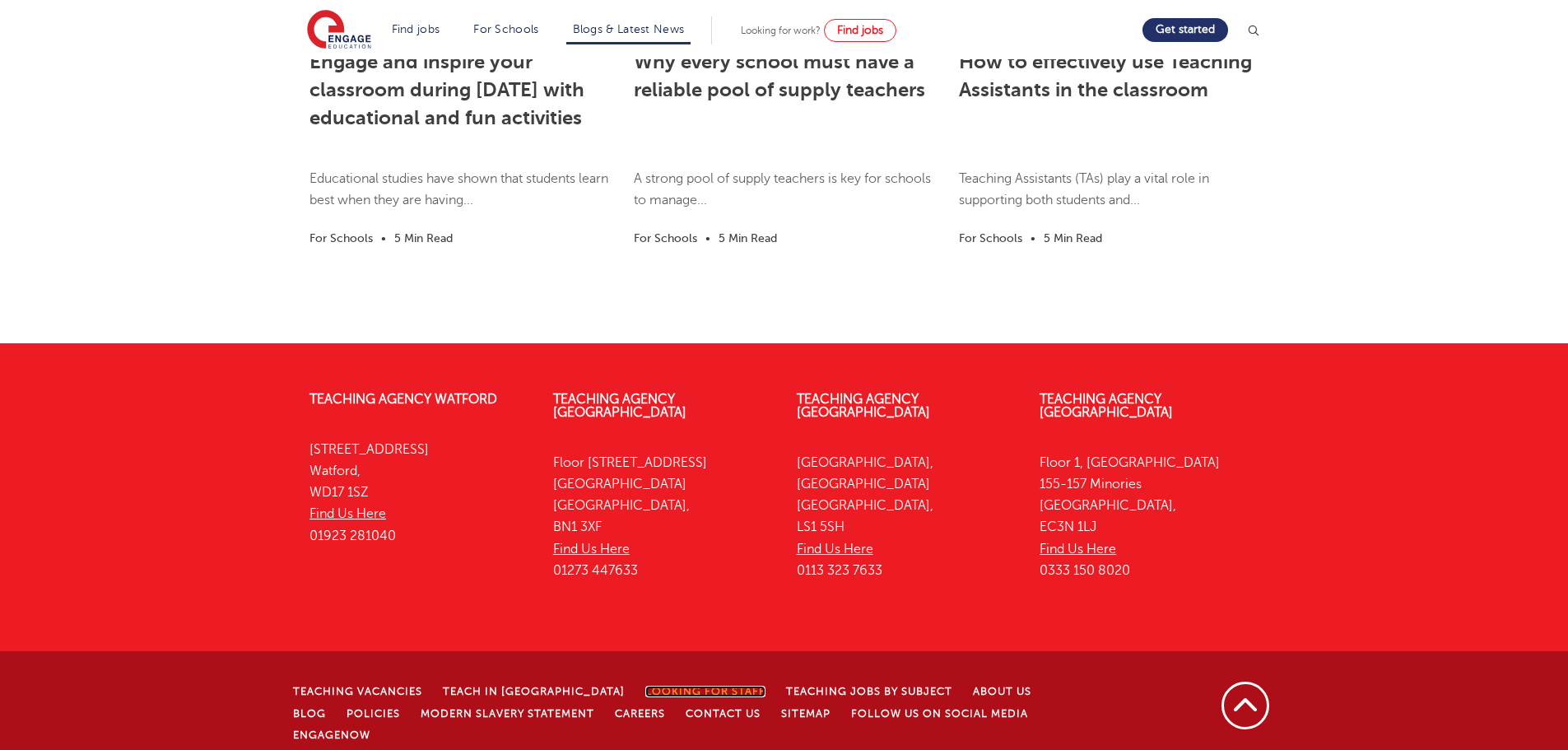
click at [658, 686] on link "Looking for staff" at bounding box center [706, 691] width 121 height 12
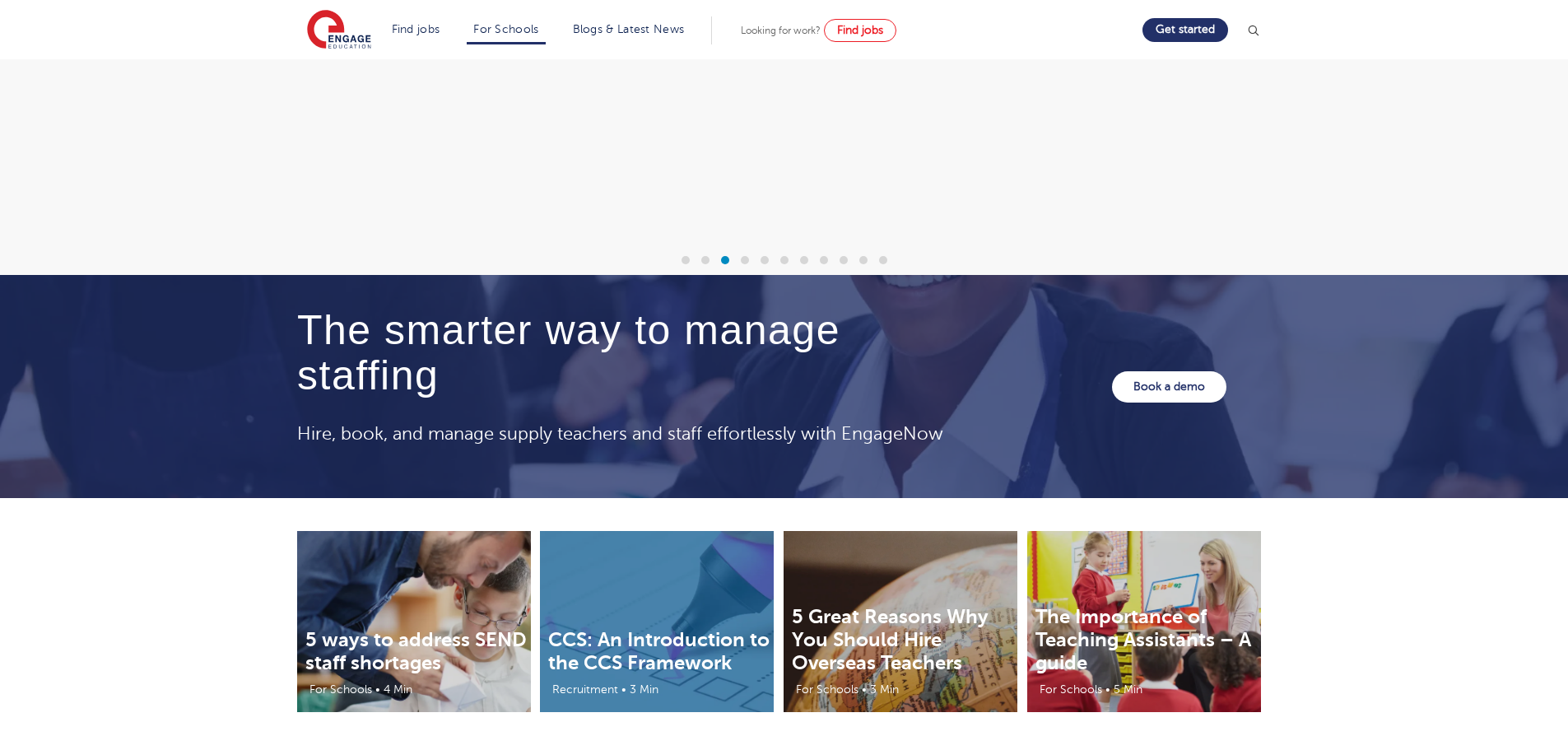
scroll to position [5375, 0]
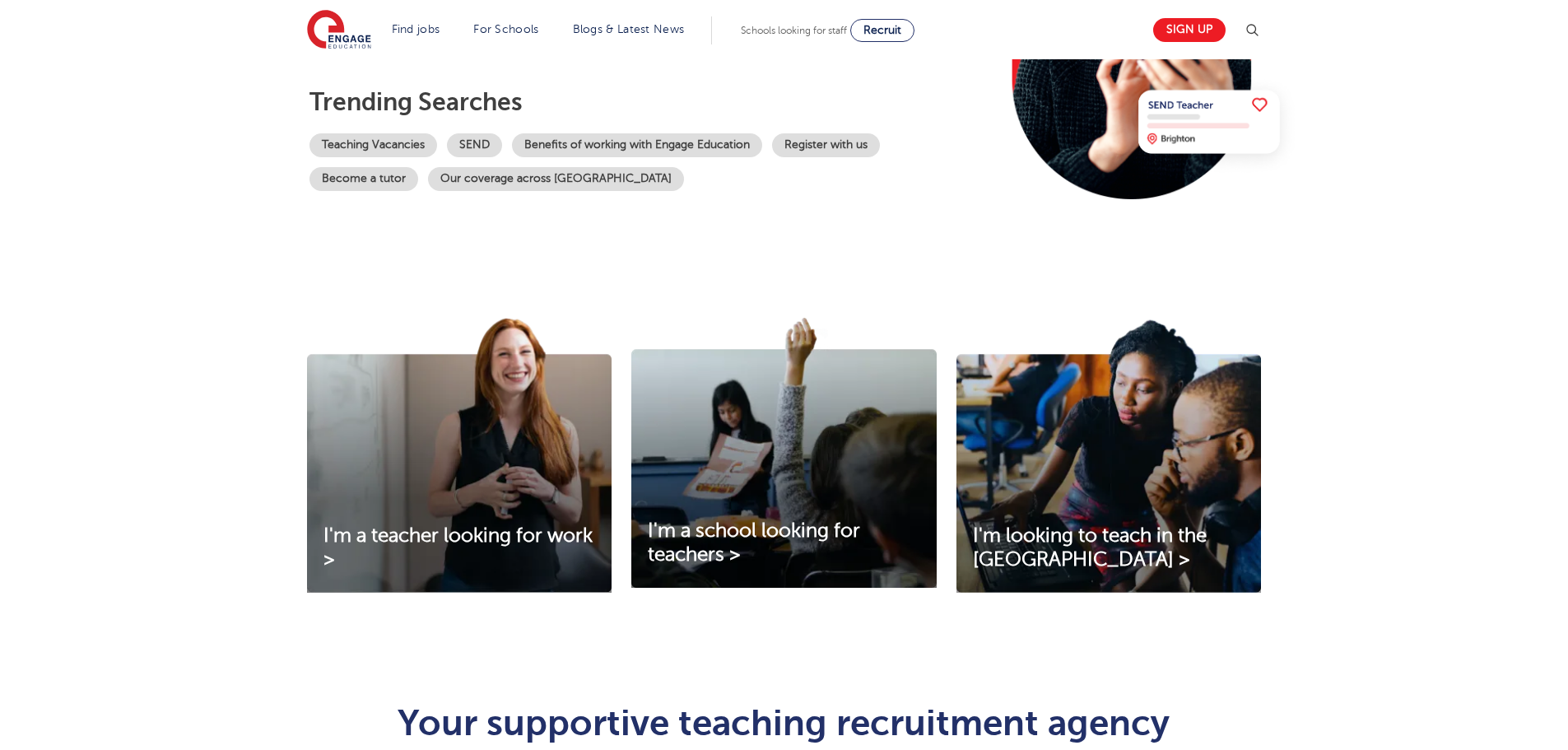
scroll to position [82, 0]
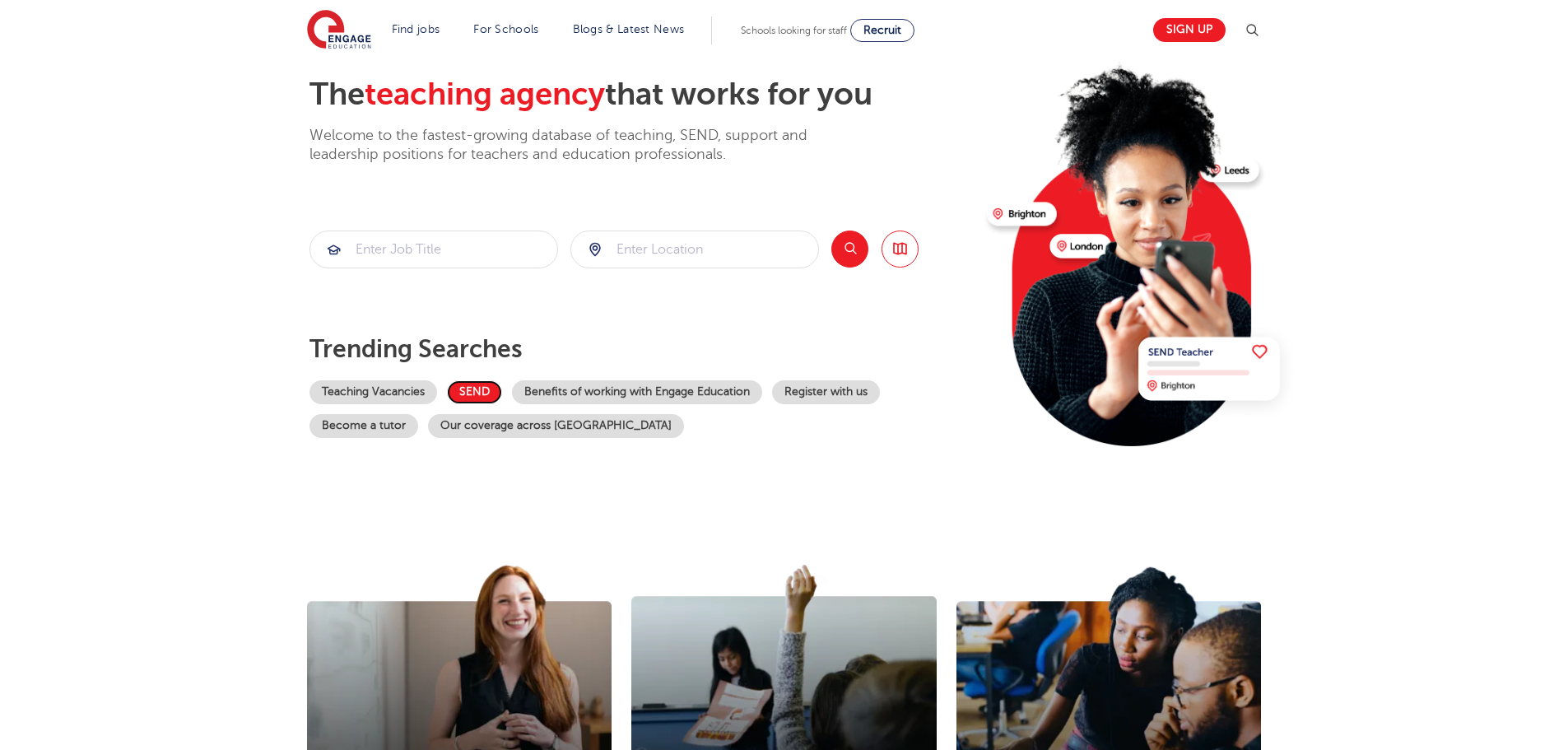
click at [459, 389] on link "SEND" at bounding box center [475, 392] width 55 height 24
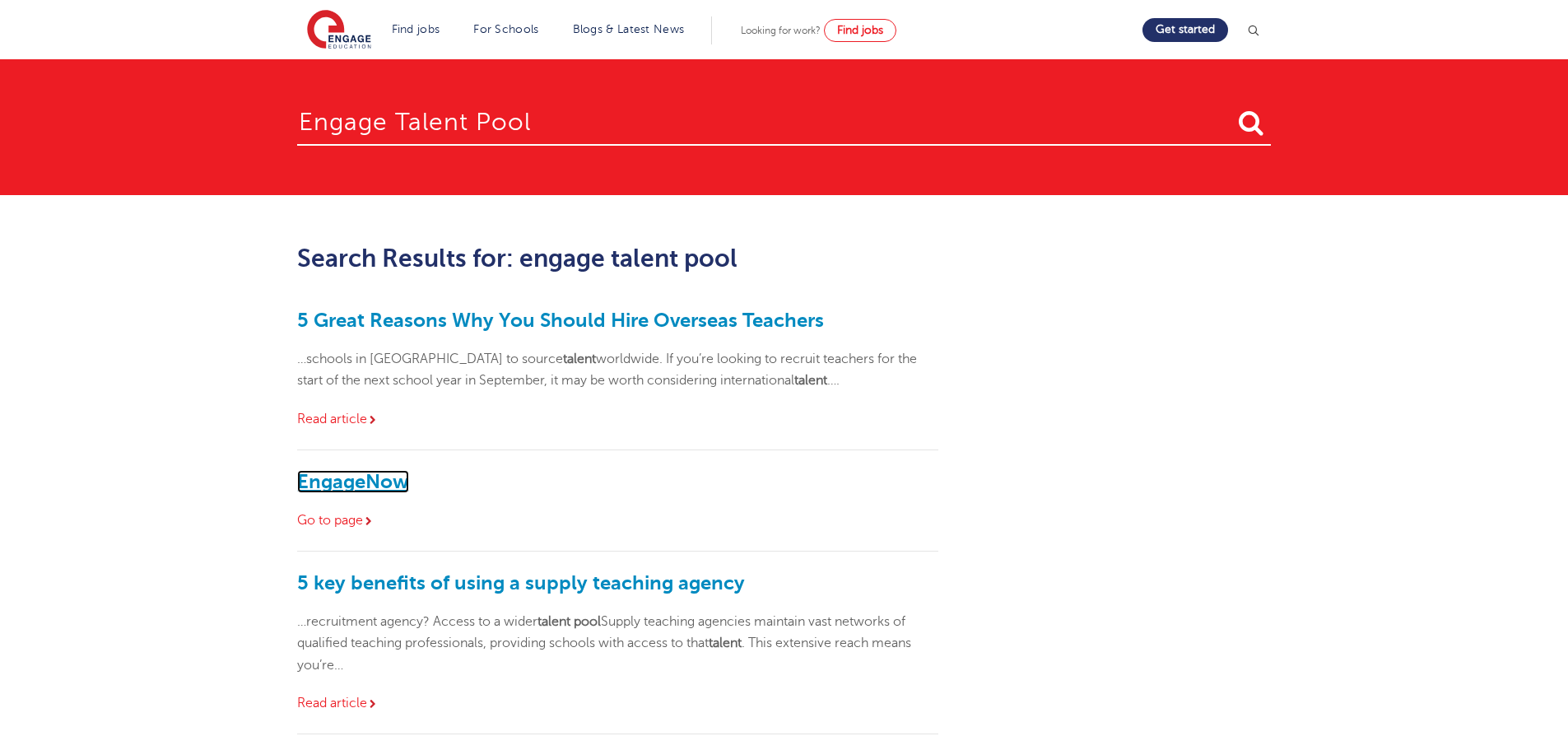
click at [392, 480] on link "EngageNow" at bounding box center [353, 481] width 112 height 23
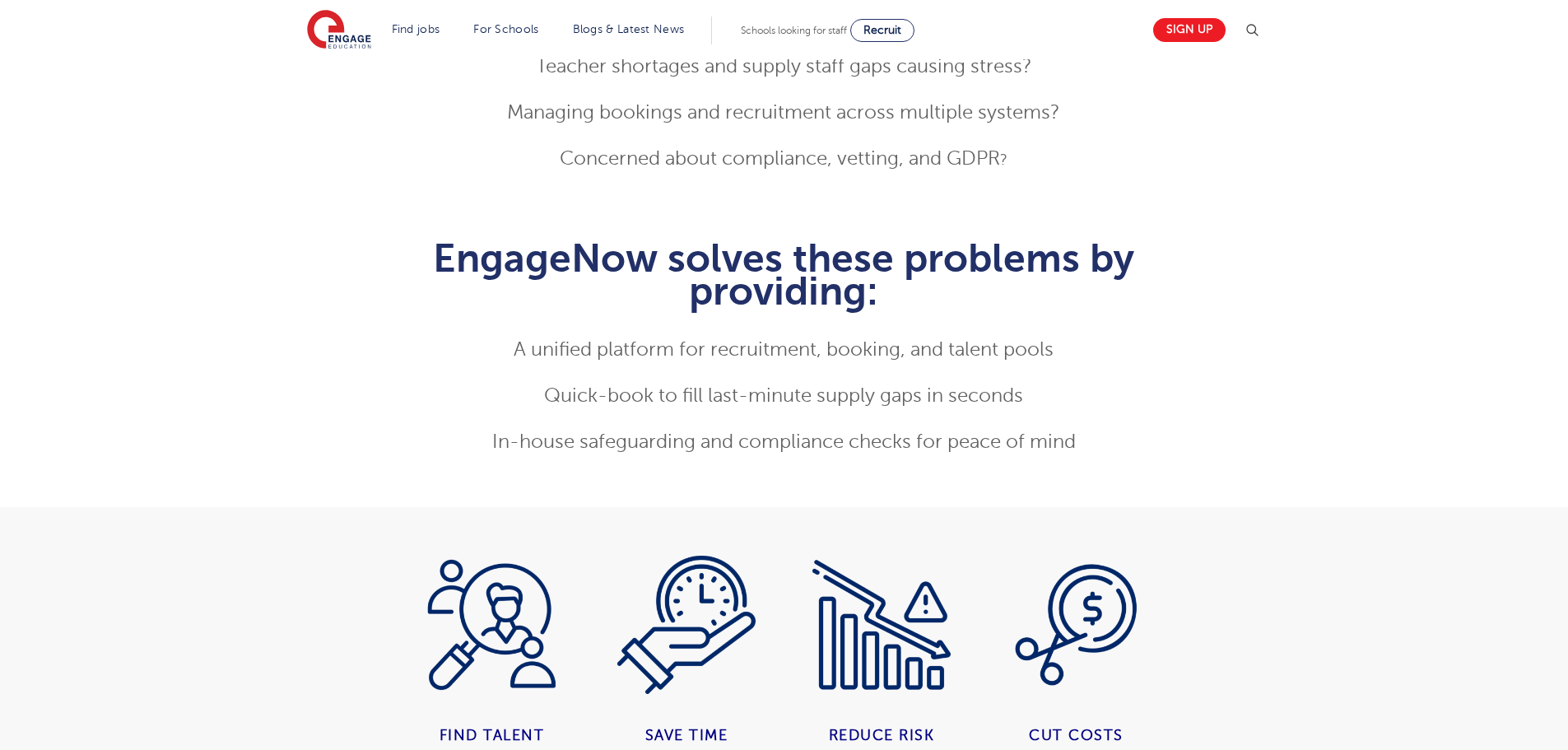
scroll to position [329, 0]
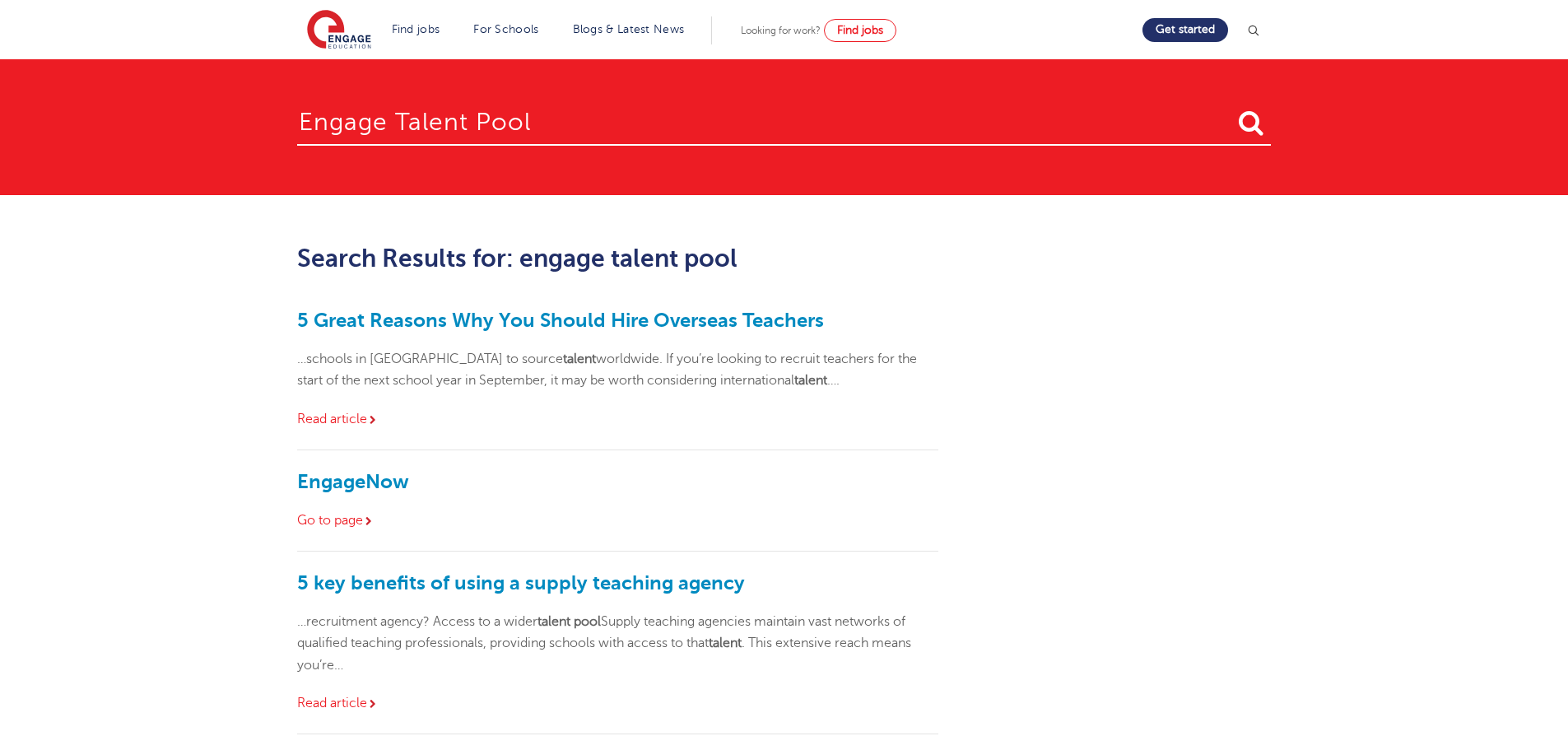
drag, startPoint x: 590, startPoint y: 124, endPoint x: 182, endPoint y: 114, distance: 408.1
click at [182, 114] on section "engage talent pool" at bounding box center [784, 127] width 1568 height 136
type input "login"
click at [1231, 109] on button "submit" at bounding box center [1251, 124] width 39 height 30
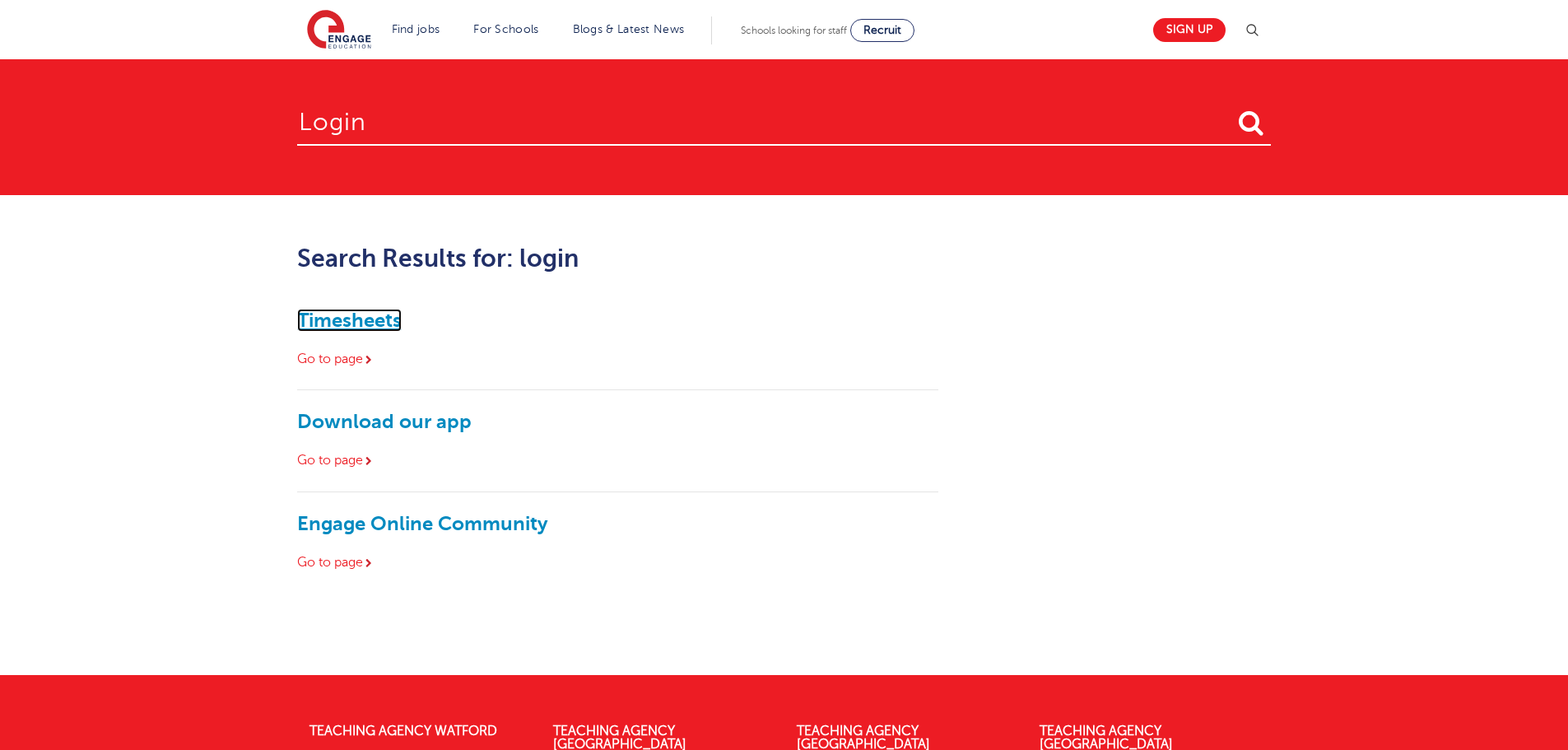
click at [378, 322] on link "Timesheets" at bounding box center [349, 321] width 105 height 23
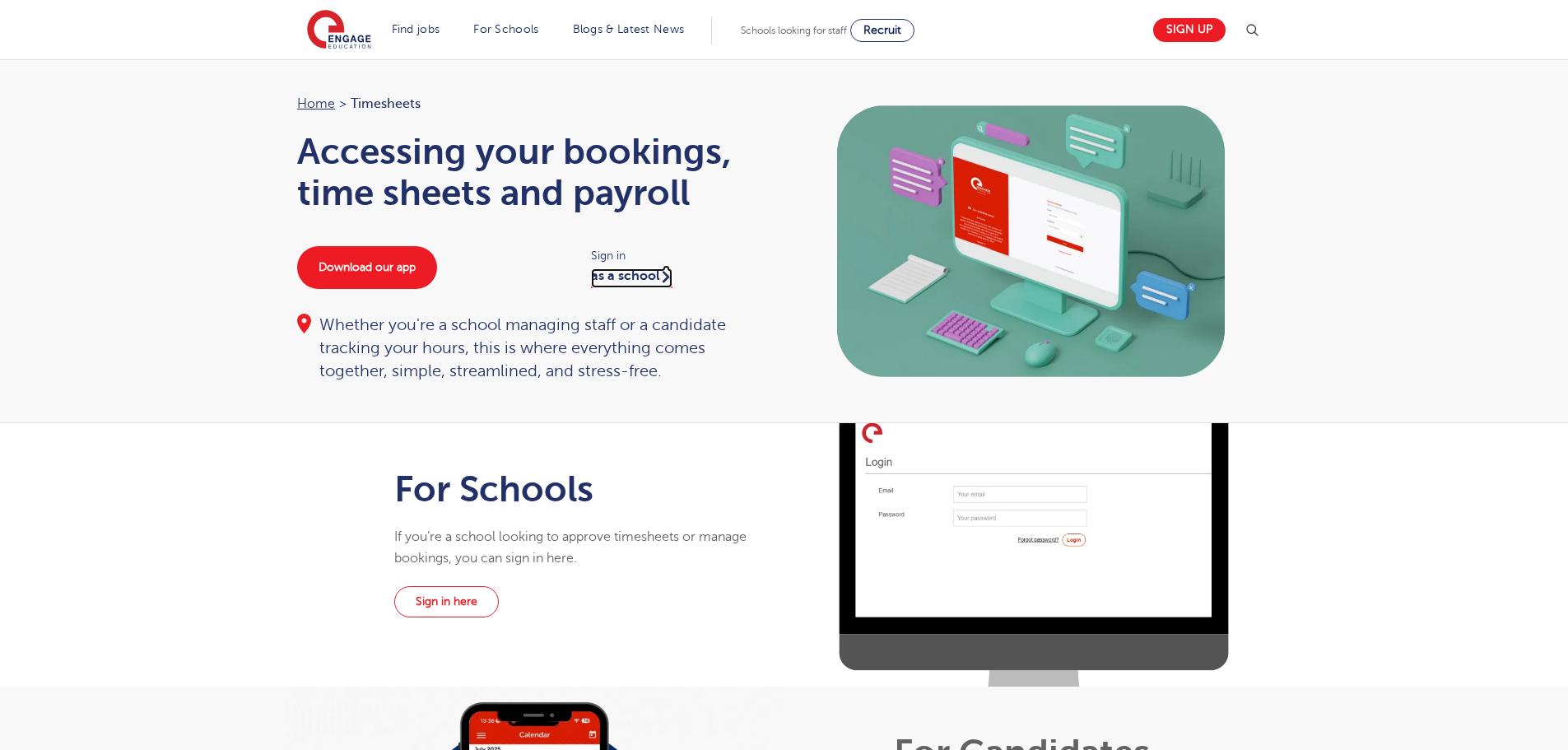
click at [650, 280] on link "as a school" at bounding box center [631, 278] width 81 height 20
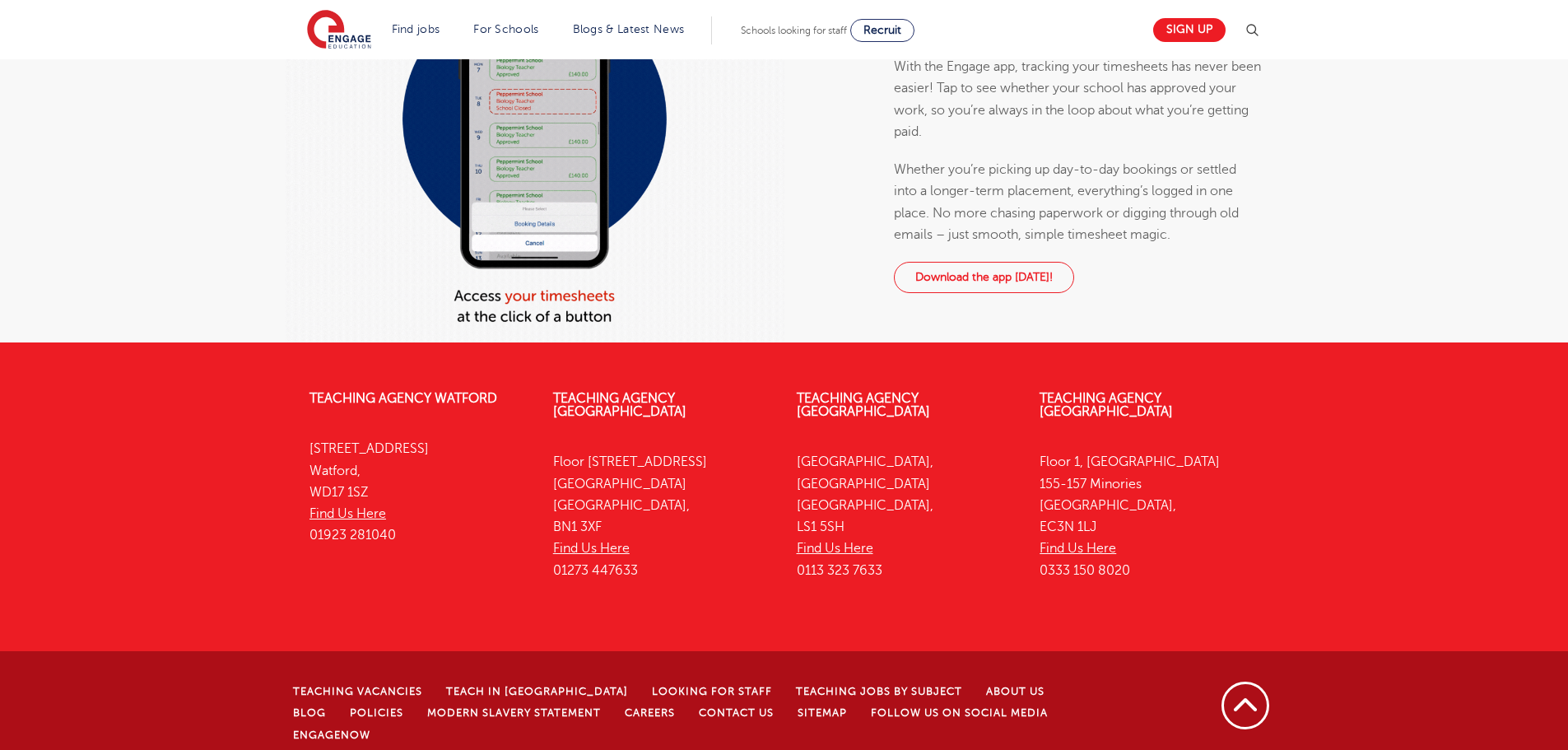
scroll to position [404, 0]
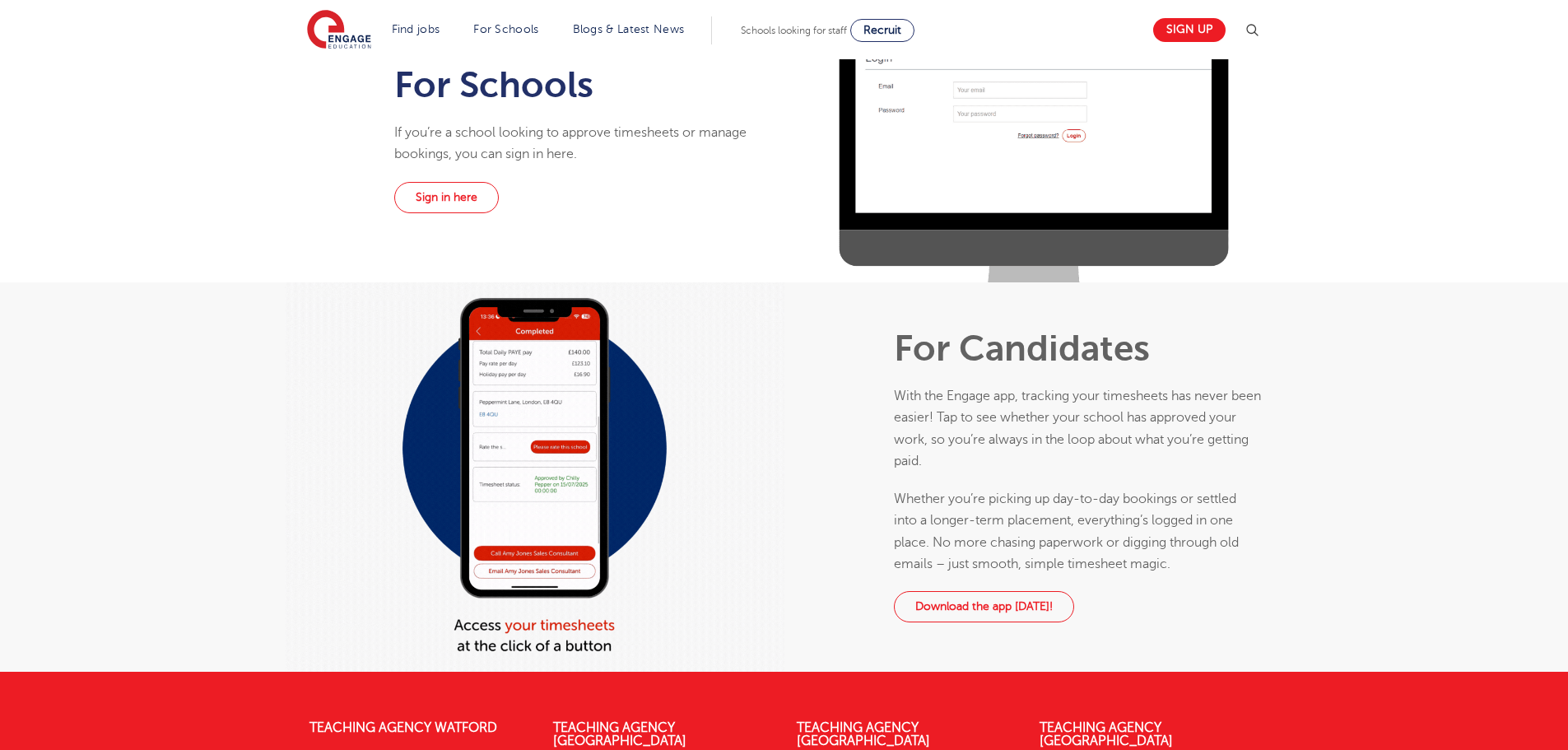
click at [548, 624] on div at bounding box center [534, 476] width 500 height 389
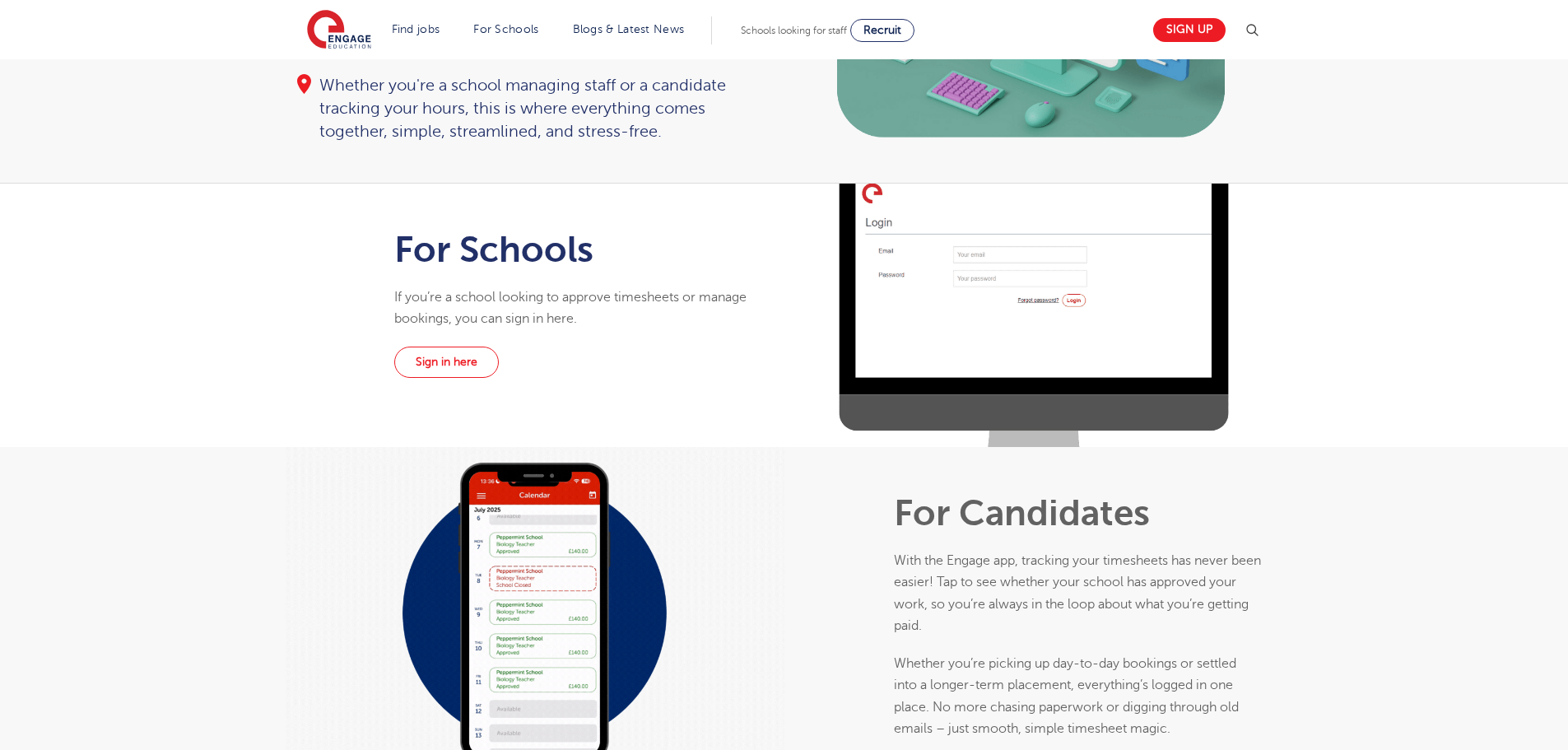
scroll to position [0, 0]
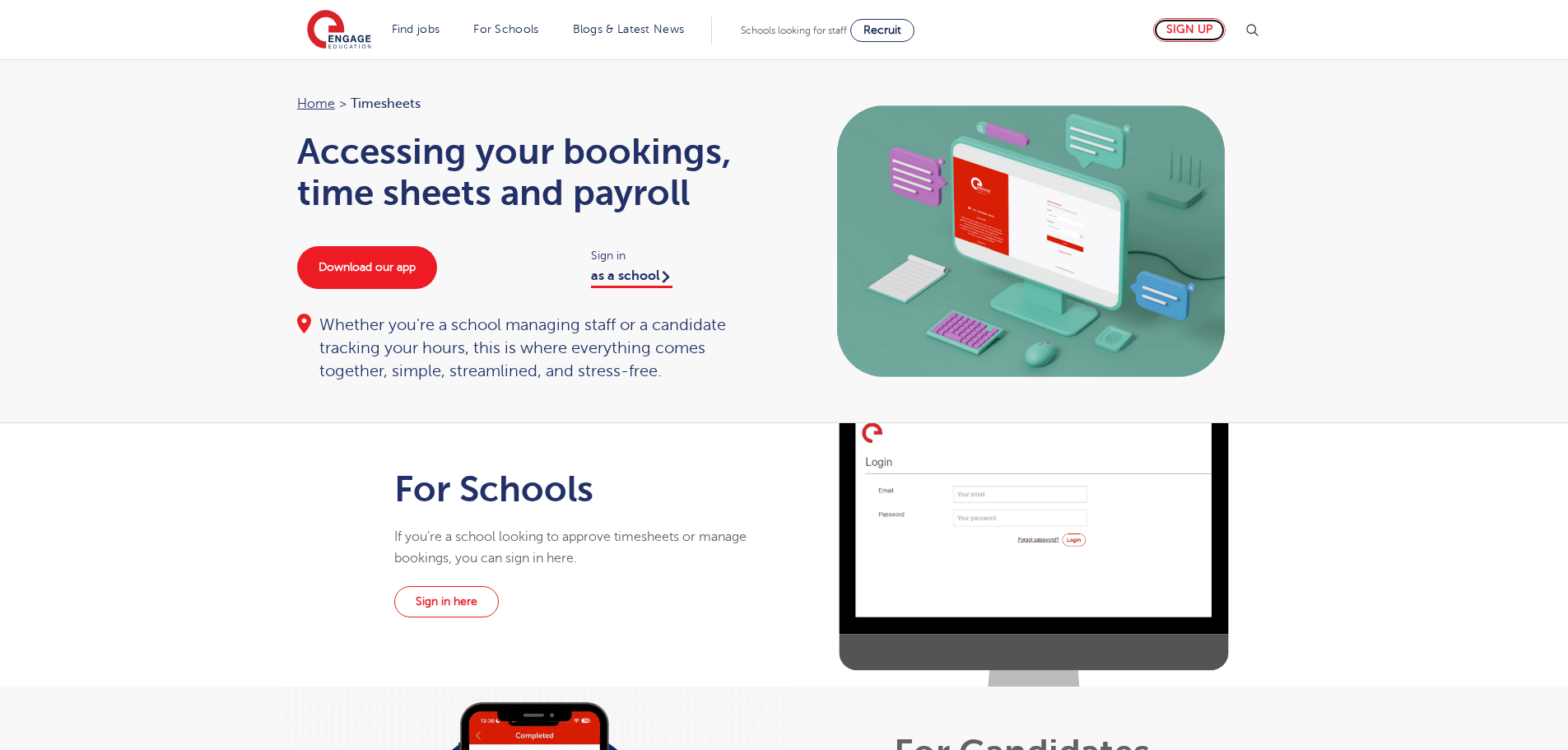
click at [1202, 25] on link "Sign up" at bounding box center [1189, 30] width 73 height 24
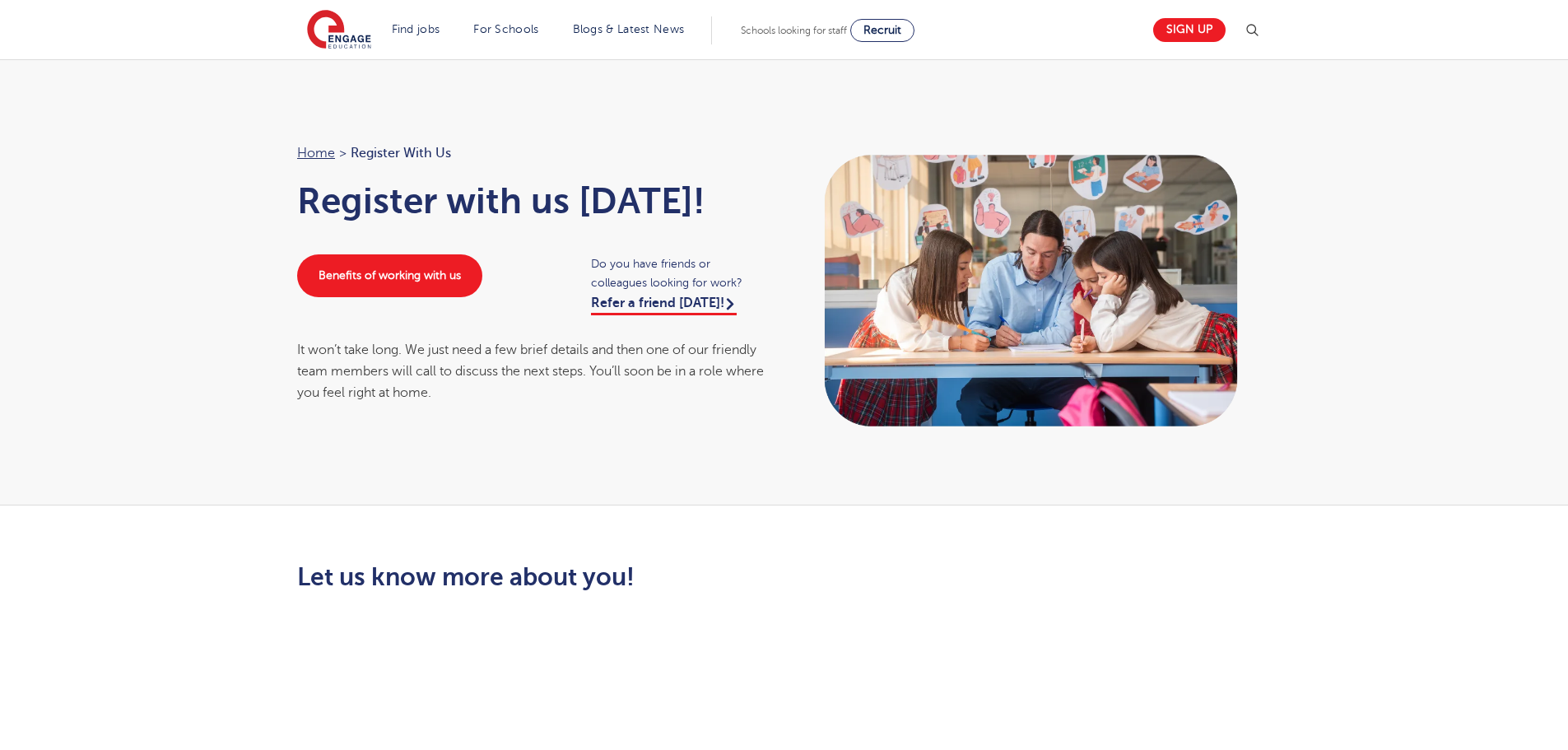
click at [405, 15] on section "Find jobs All vacancies We have one of the UK's largest database. and with hund…" at bounding box center [725, 30] width 836 height 60
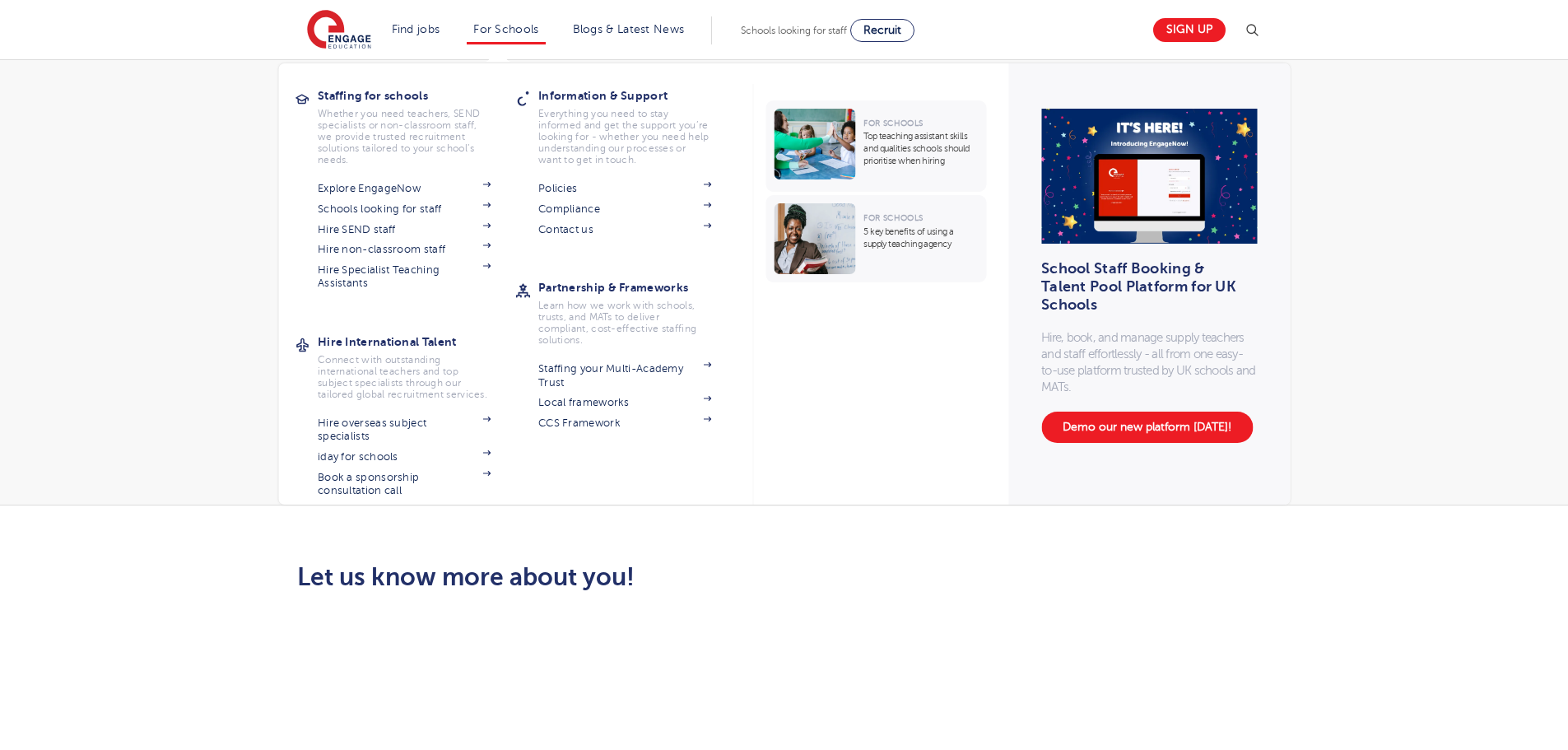
click at [499, 23] on li "For Schools Staffing for schools Whether you need teachers, SEND specialists or…" at bounding box center [505, 30] width 78 height 28
click at [517, 31] on link "For Schools" at bounding box center [506, 29] width 65 height 13
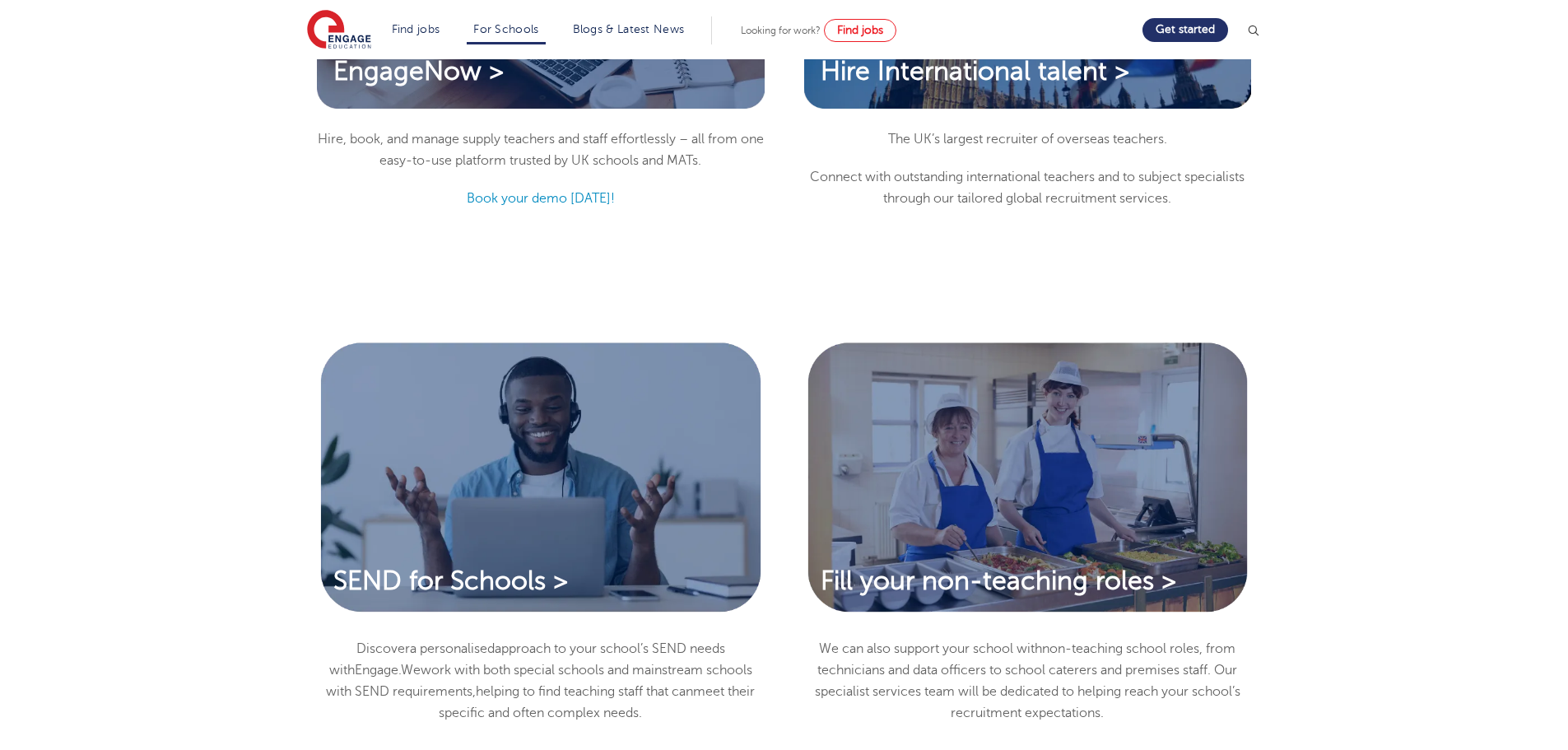
scroll to position [1234, 0]
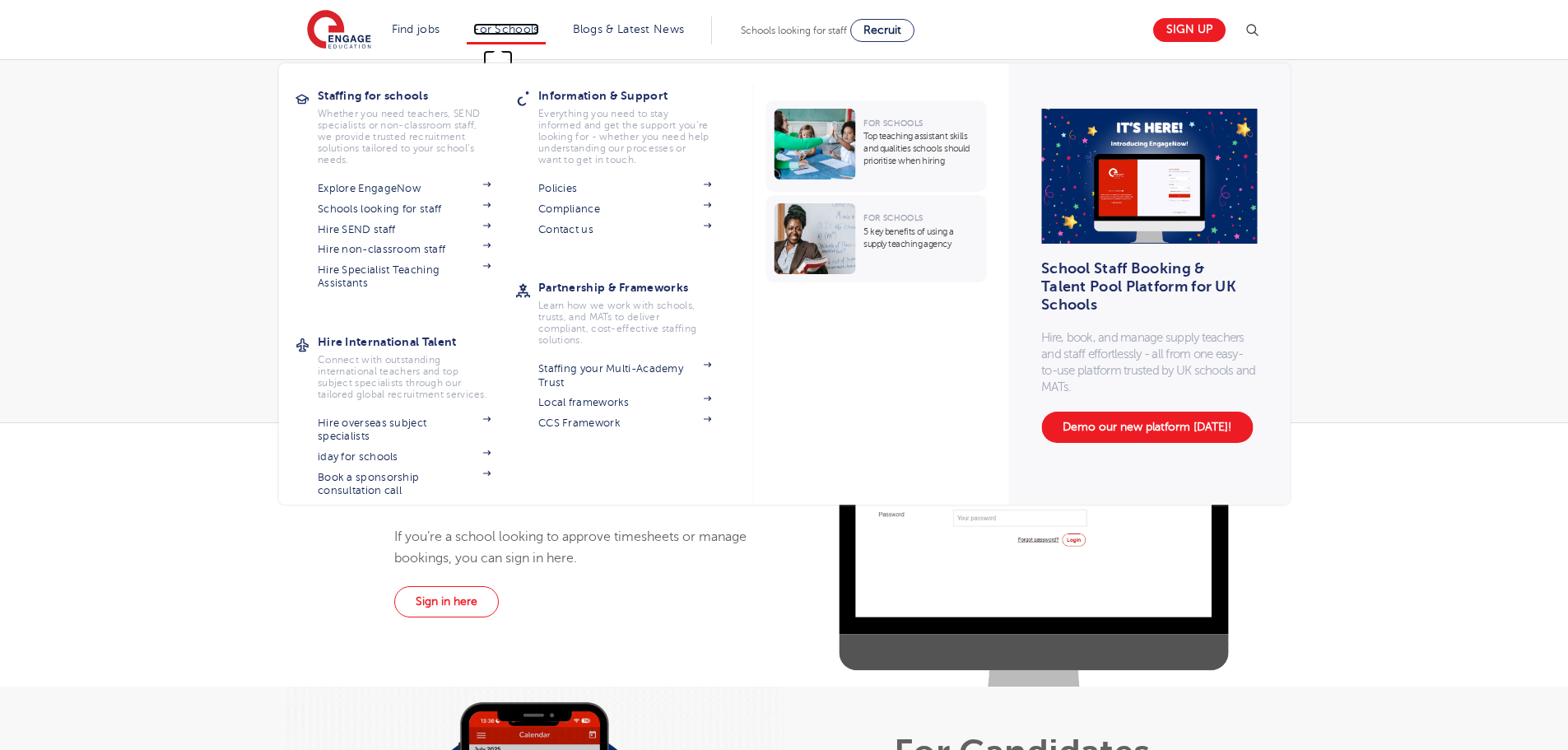
click at [502, 26] on link "For Schools" at bounding box center [506, 29] width 65 height 13
